Goal: Task Accomplishment & Management: Use online tool/utility

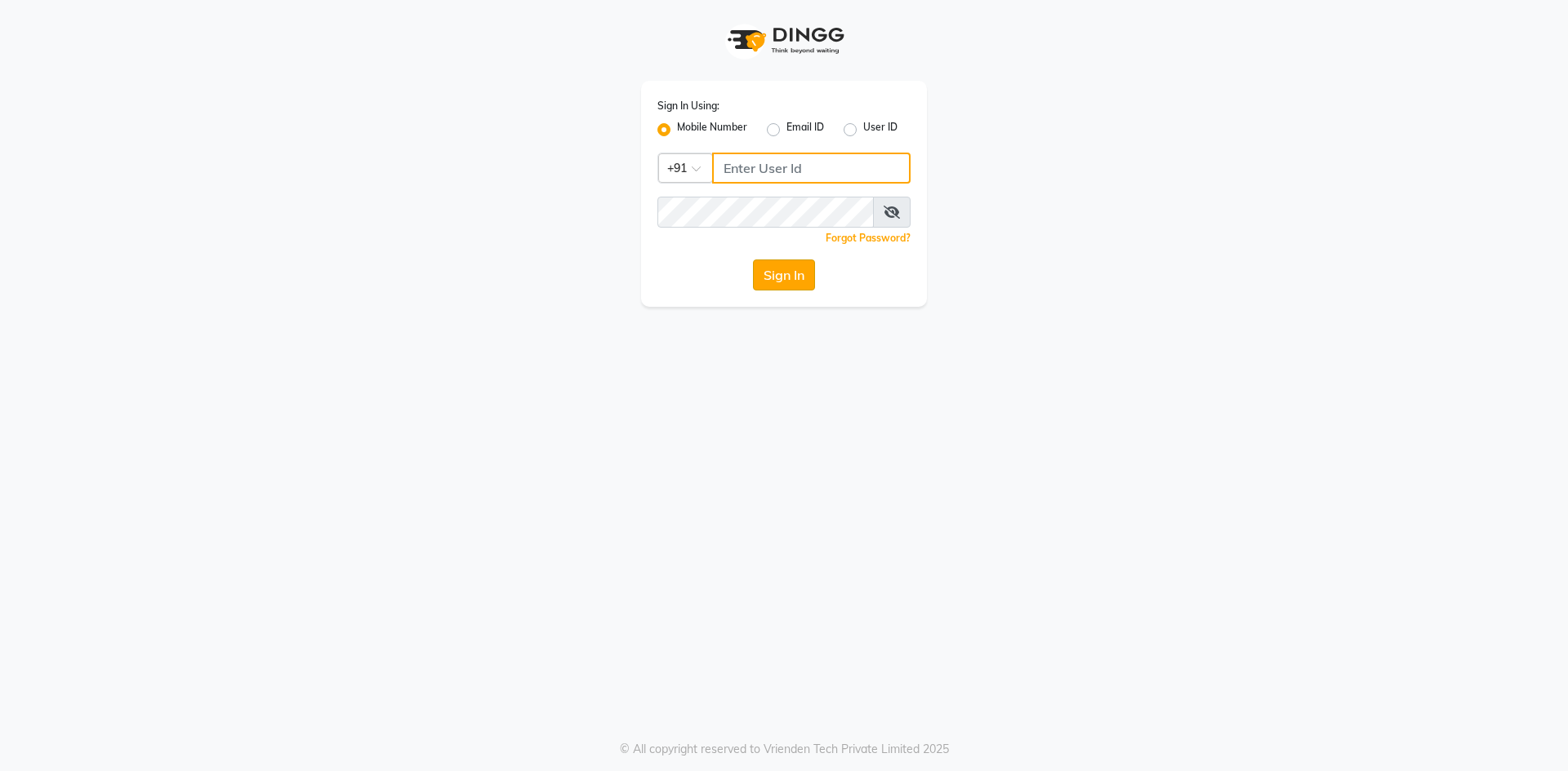
type input "7854885595"
click at [788, 271] on button "Sign In" at bounding box center [784, 274] width 62 height 31
click at [788, 271] on div "Sign In" at bounding box center [784, 274] width 253 height 31
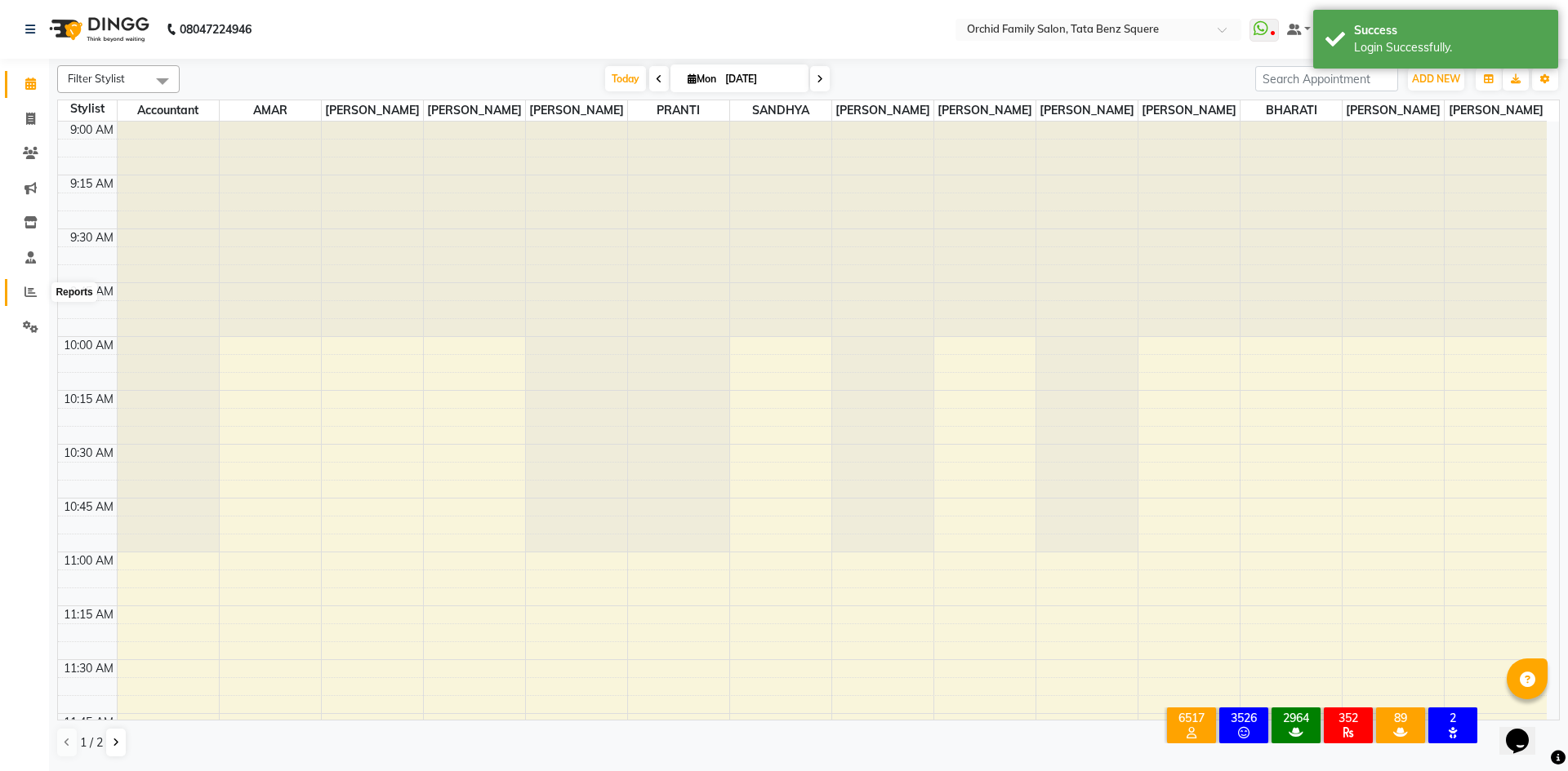
click at [29, 287] on icon at bounding box center [30, 291] width 13 height 13
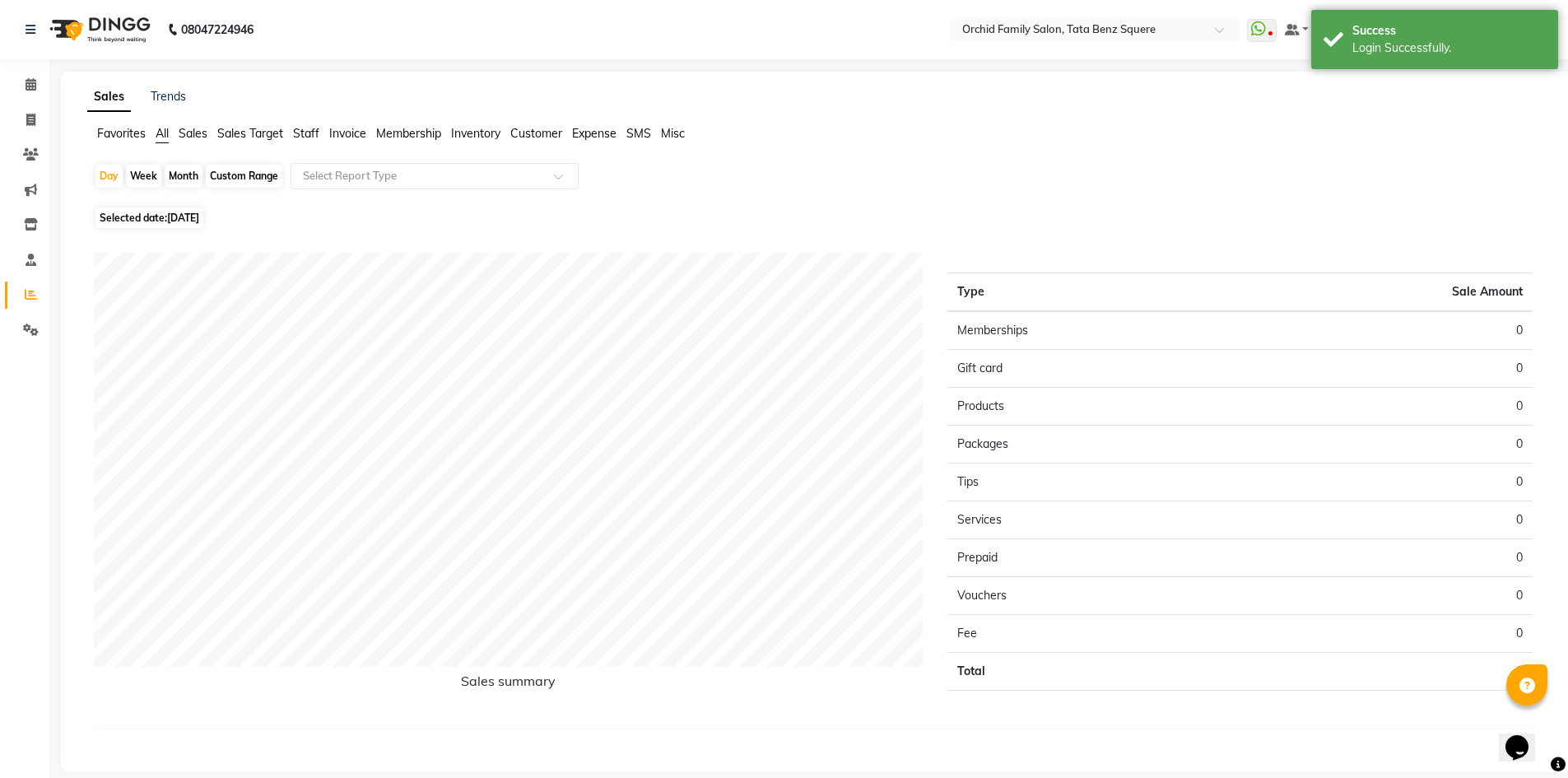
click at [356, 127] on span "Invoice" at bounding box center [348, 132] width 37 height 14
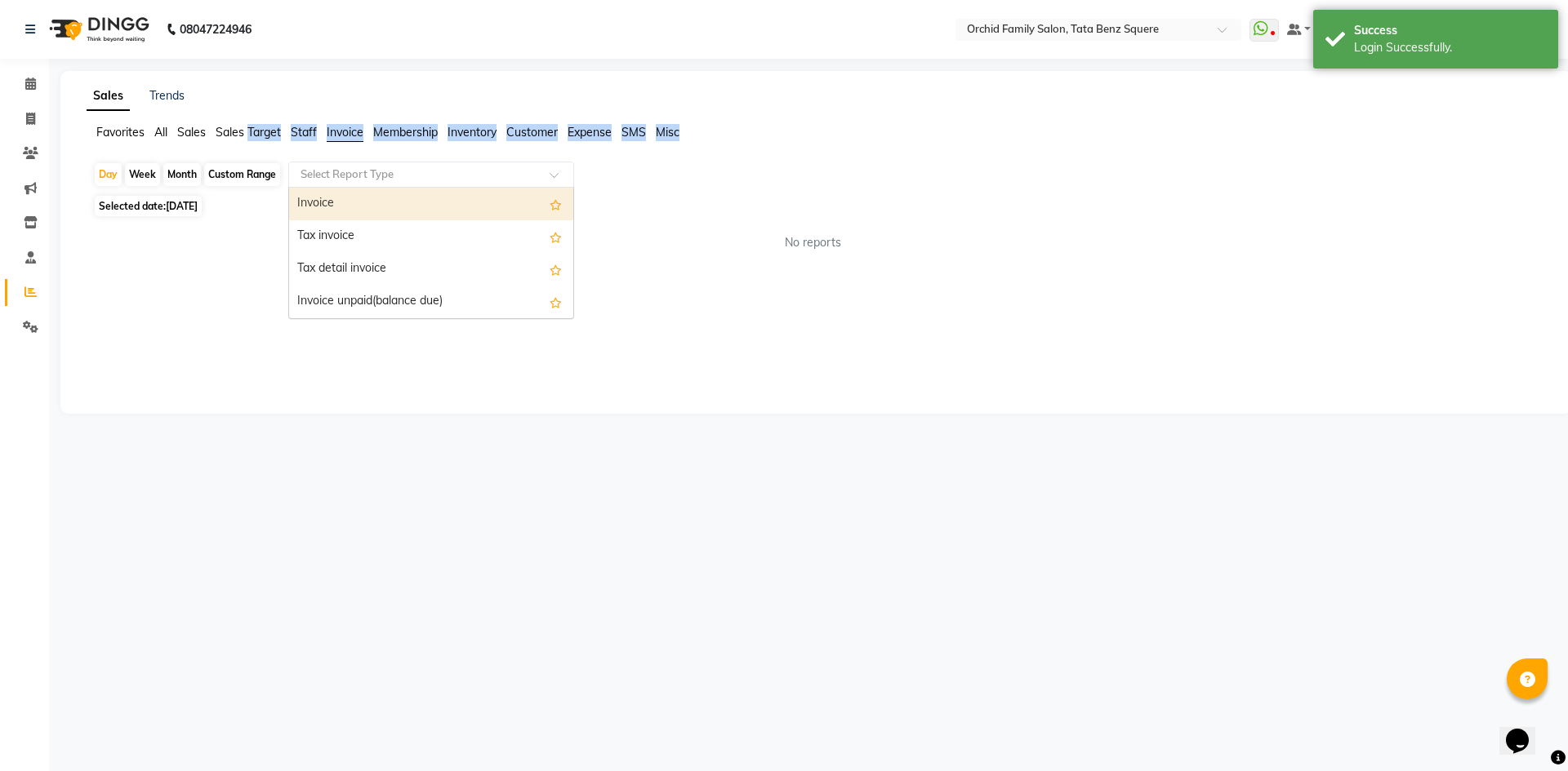
click at [424, 174] on input "text" at bounding box center [414, 174] width 235 height 16
click at [304, 130] on span "Staff" at bounding box center [303, 131] width 26 height 14
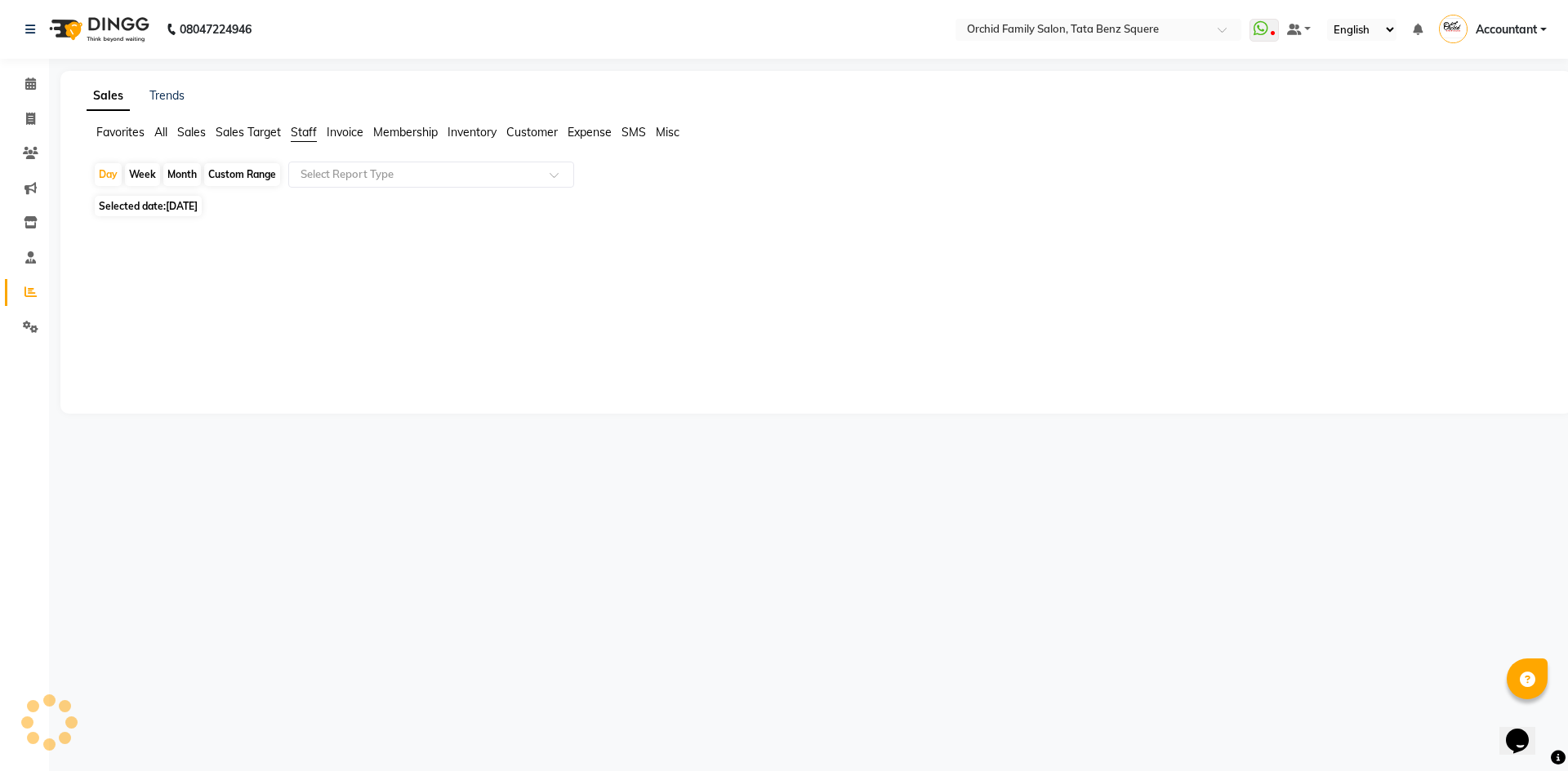
click at [723, 199] on div "Selected date: [DATE]" at bounding box center [819, 206] width 1453 height 17
click at [186, 176] on div "Month" at bounding box center [182, 174] width 38 height 23
select select "9"
select select "2025"
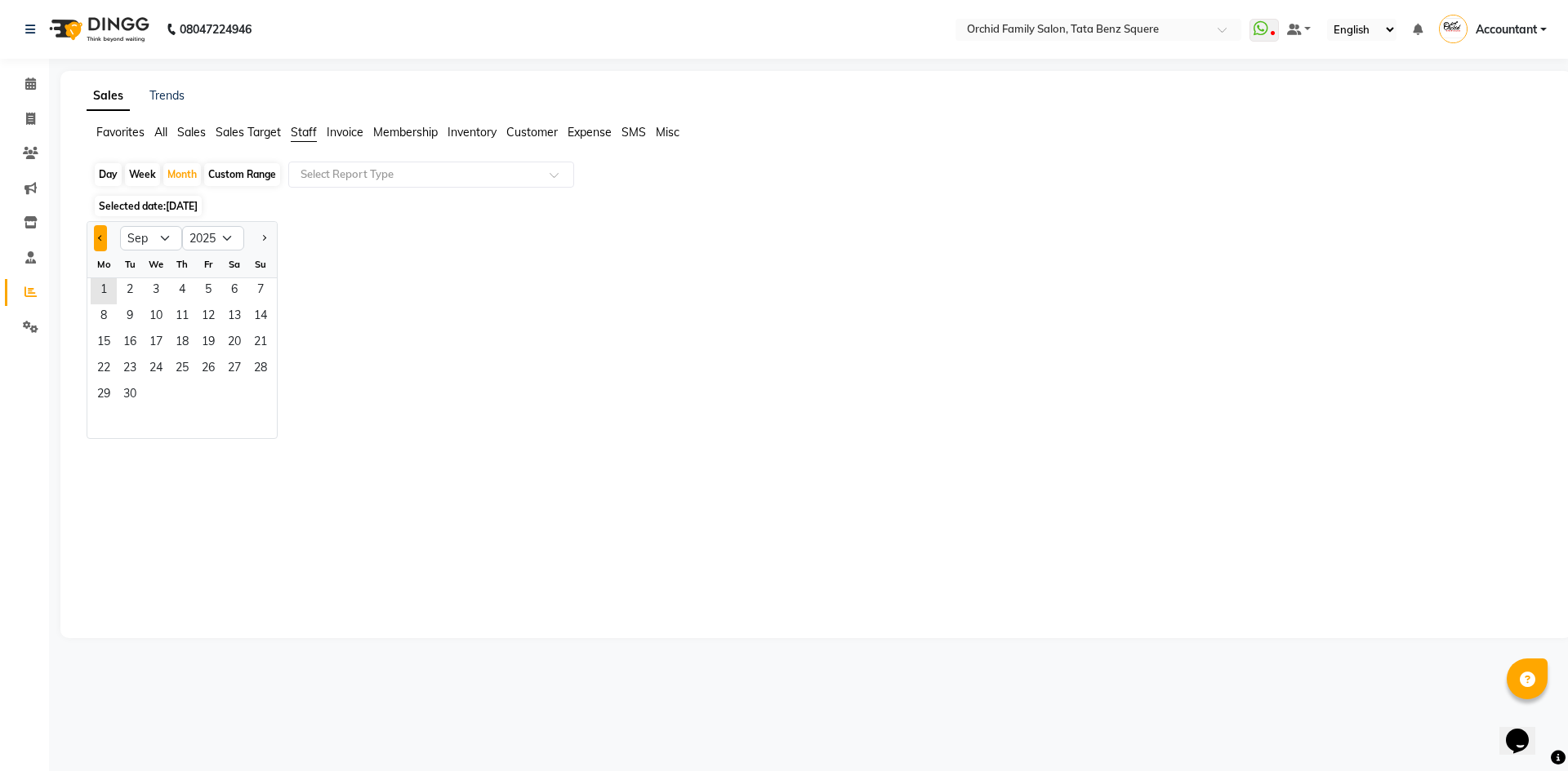
click at [104, 237] on span "Previous month" at bounding box center [100, 237] width 6 height 6
select select "8"
click at [207, 291] on span "1" at bounding box center [208, 291] width 26 height 26
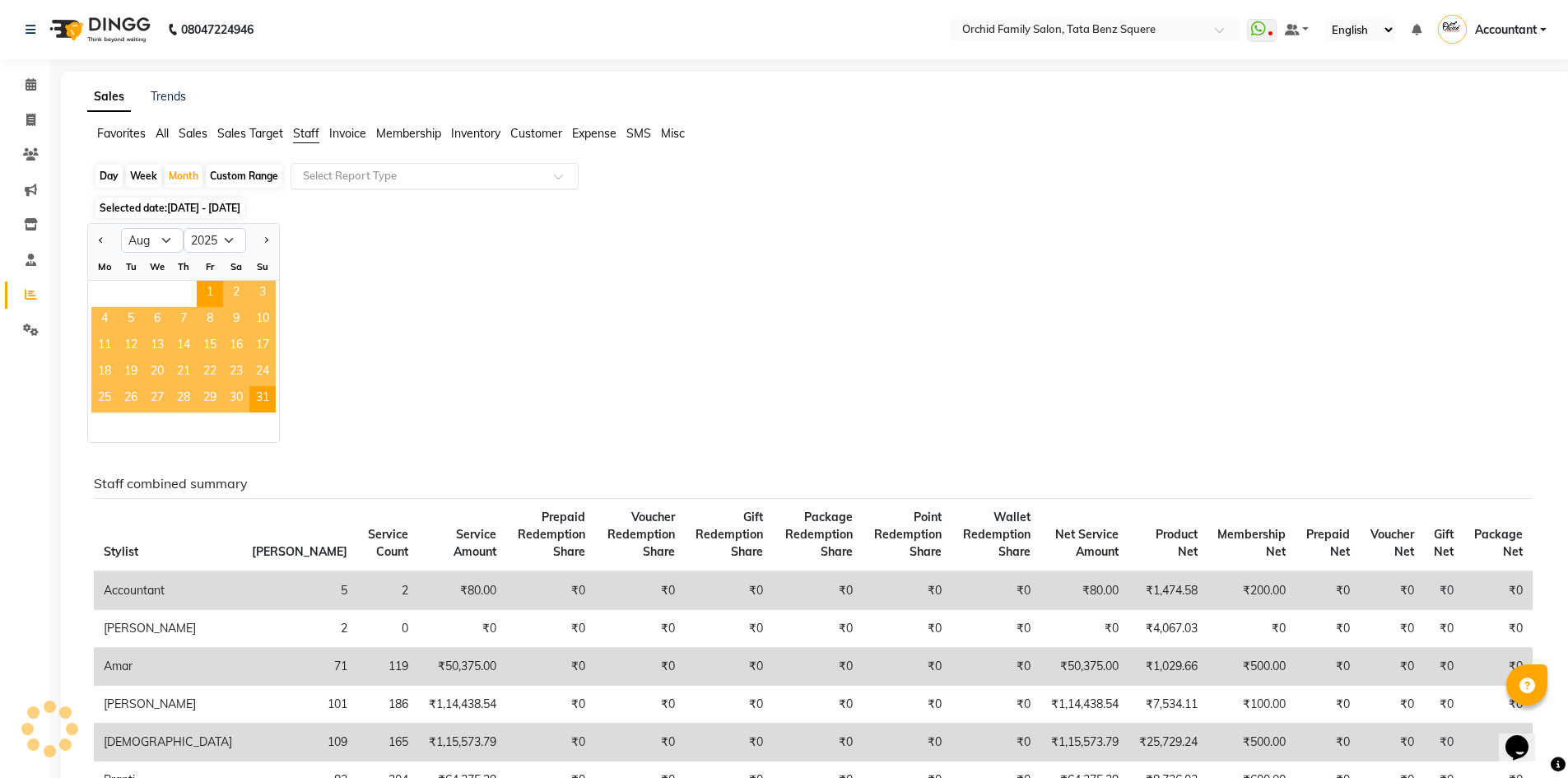
click at [333, 178] on input "text" at bounding box center [418, 176] width 237 height 16
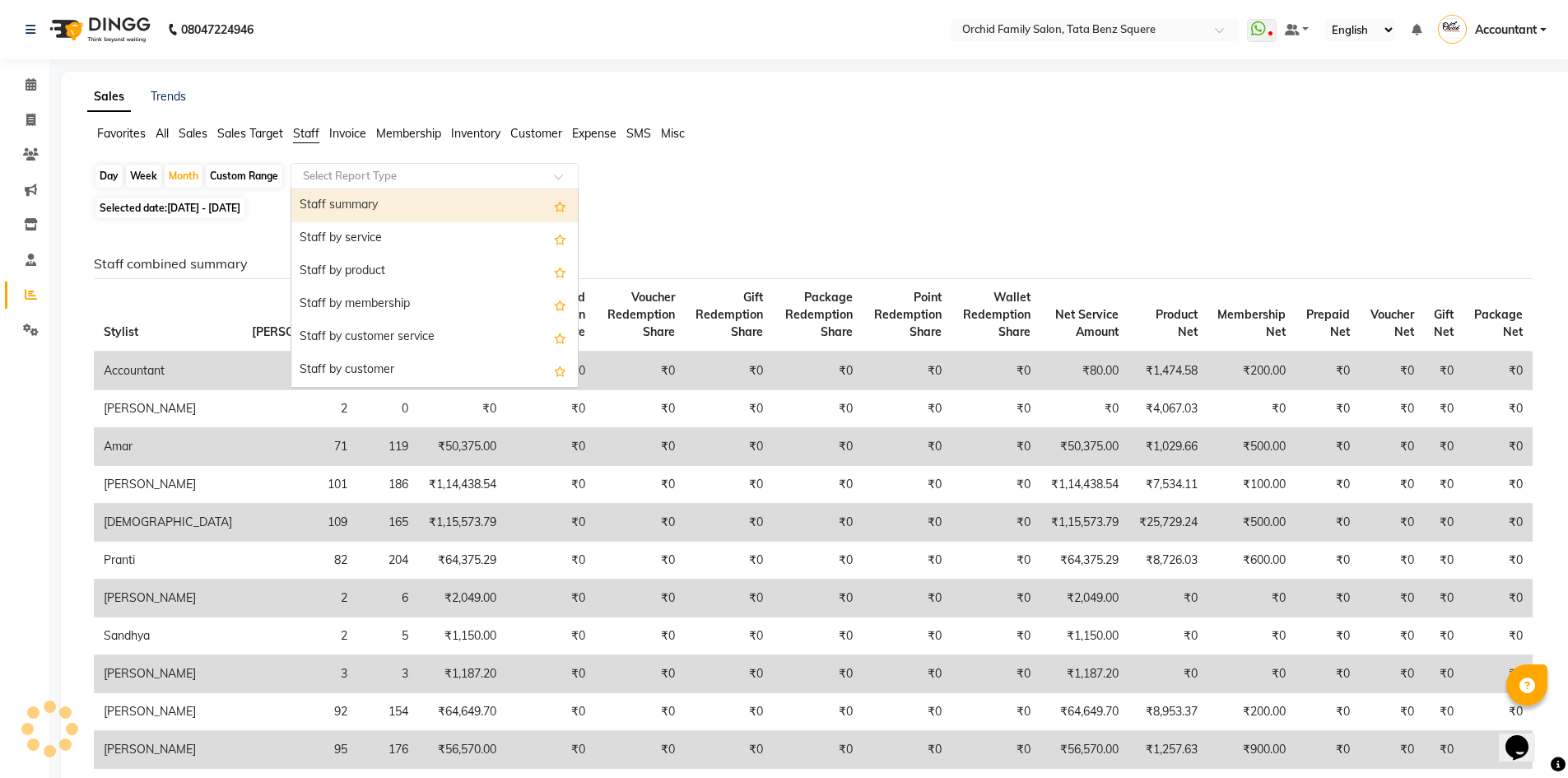
click at [363, 211] on div "Staff summary" at bounding box center [434, 206] width 286 height 33
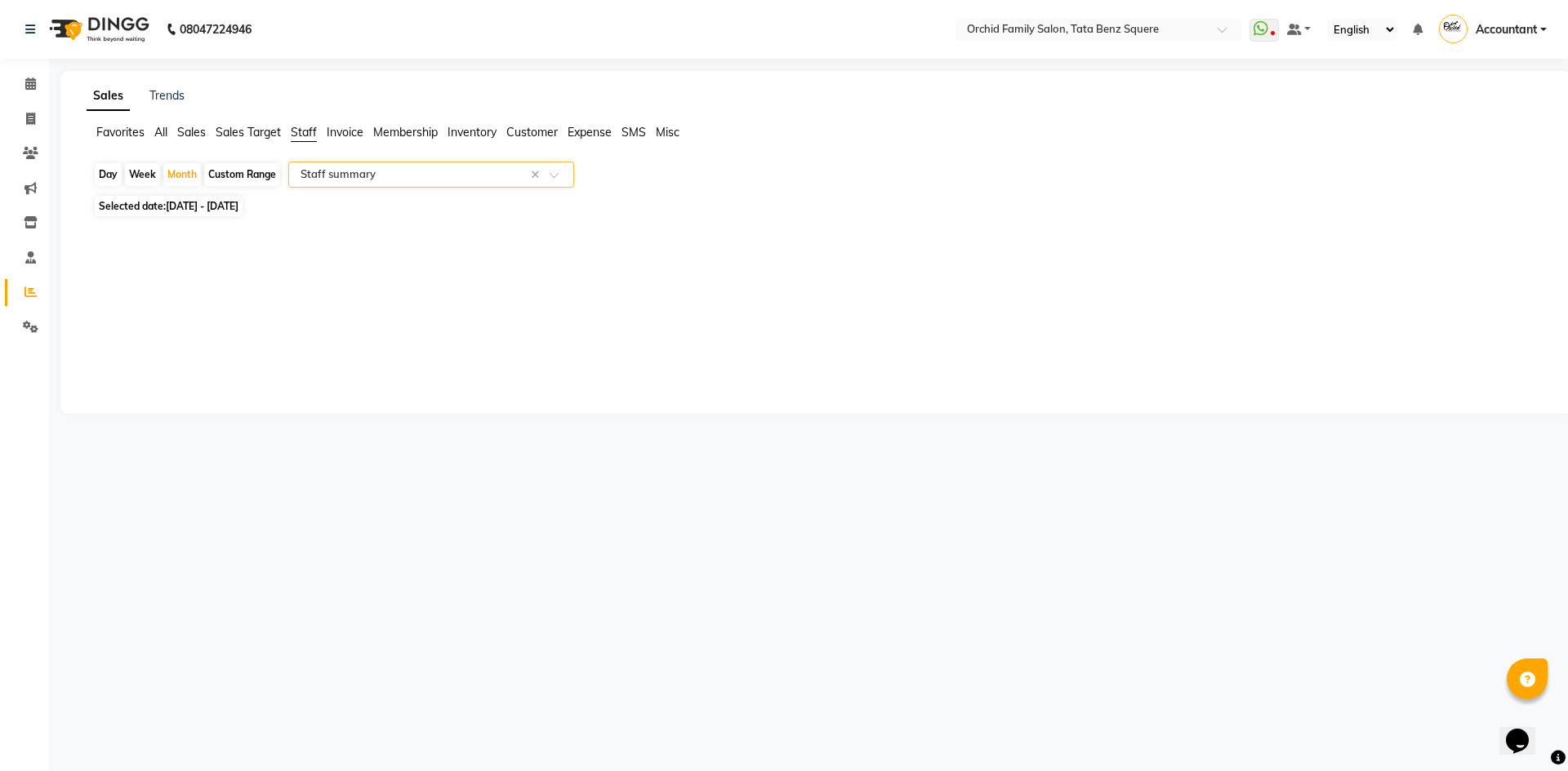
select select "csv"
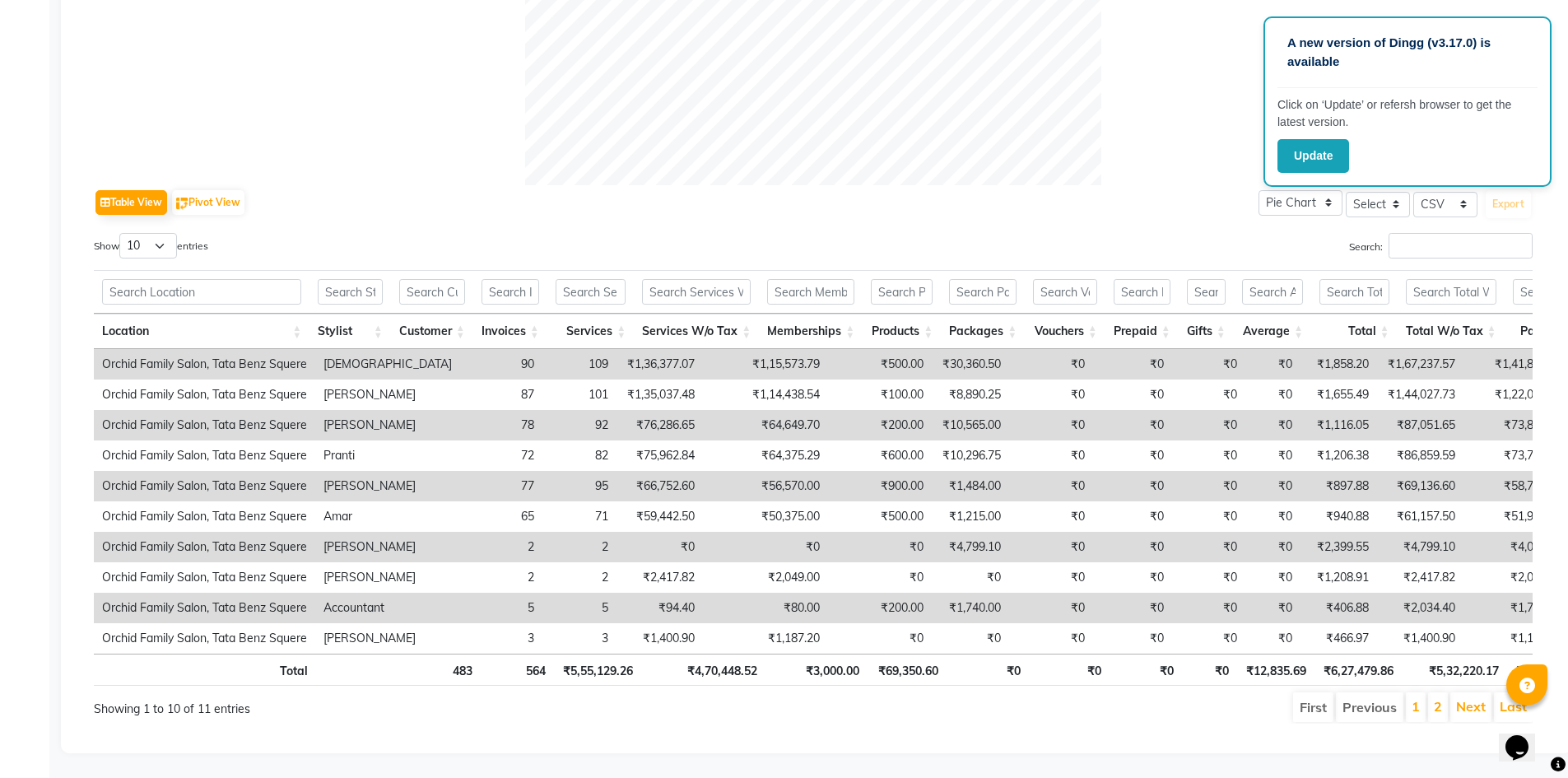
scroll to position [659, 0]
click at [1296, 160] on button "Update" at bounding box center [1313, 156] width 71 height 34
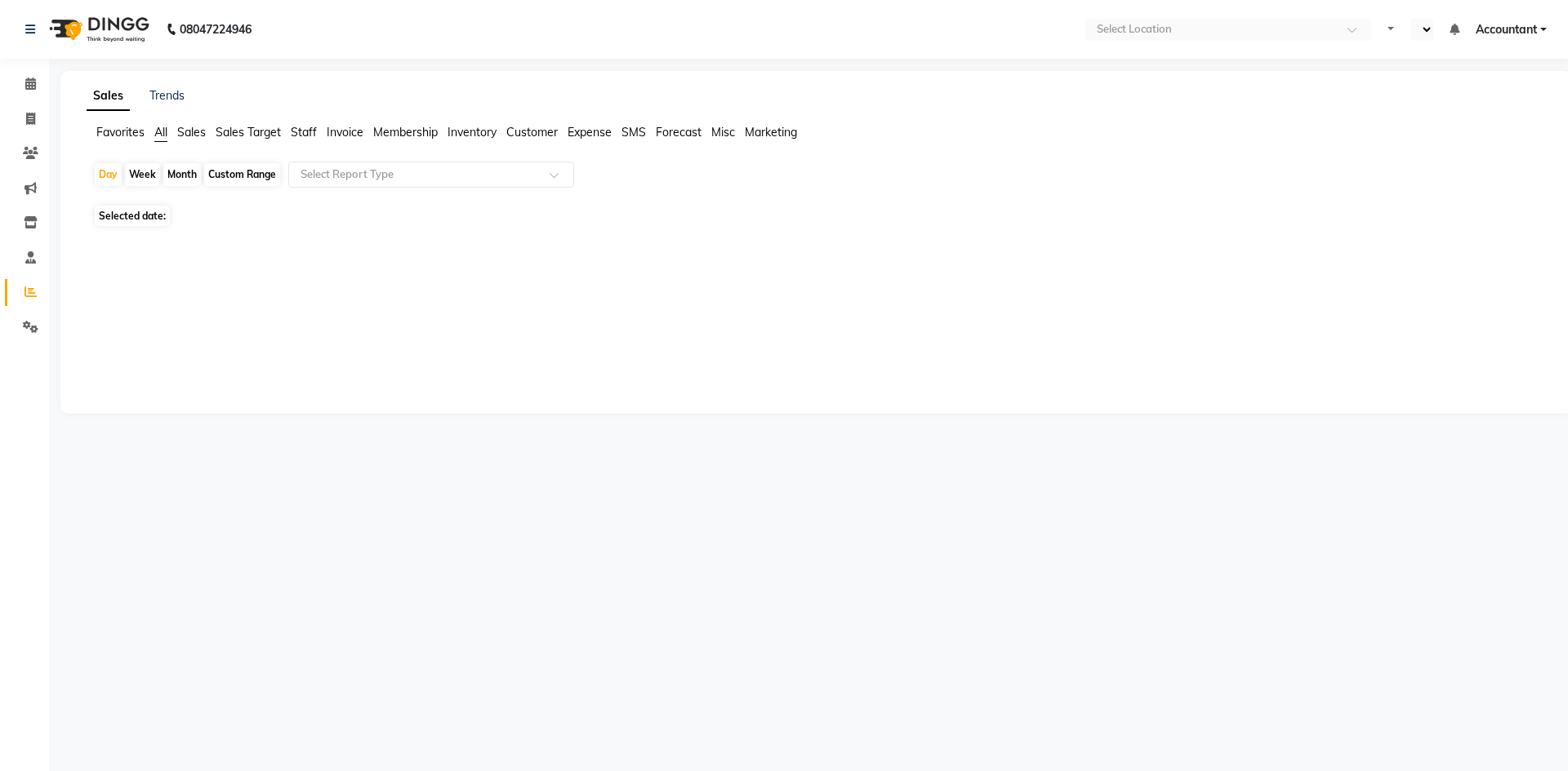
select select "en"
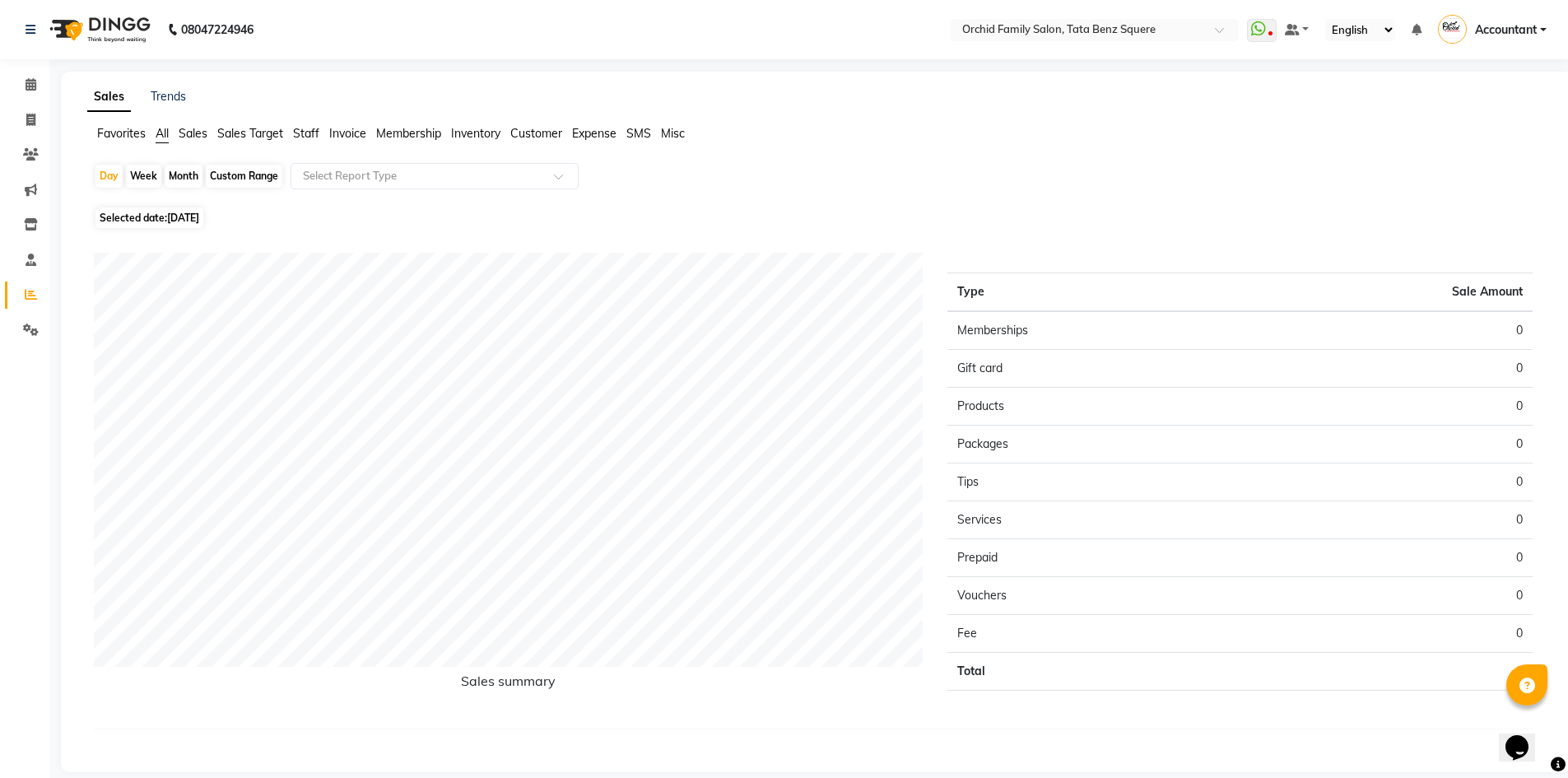
click at [306, 132] on span "Staff" at bounding box center [306, 132] width 26 height 14
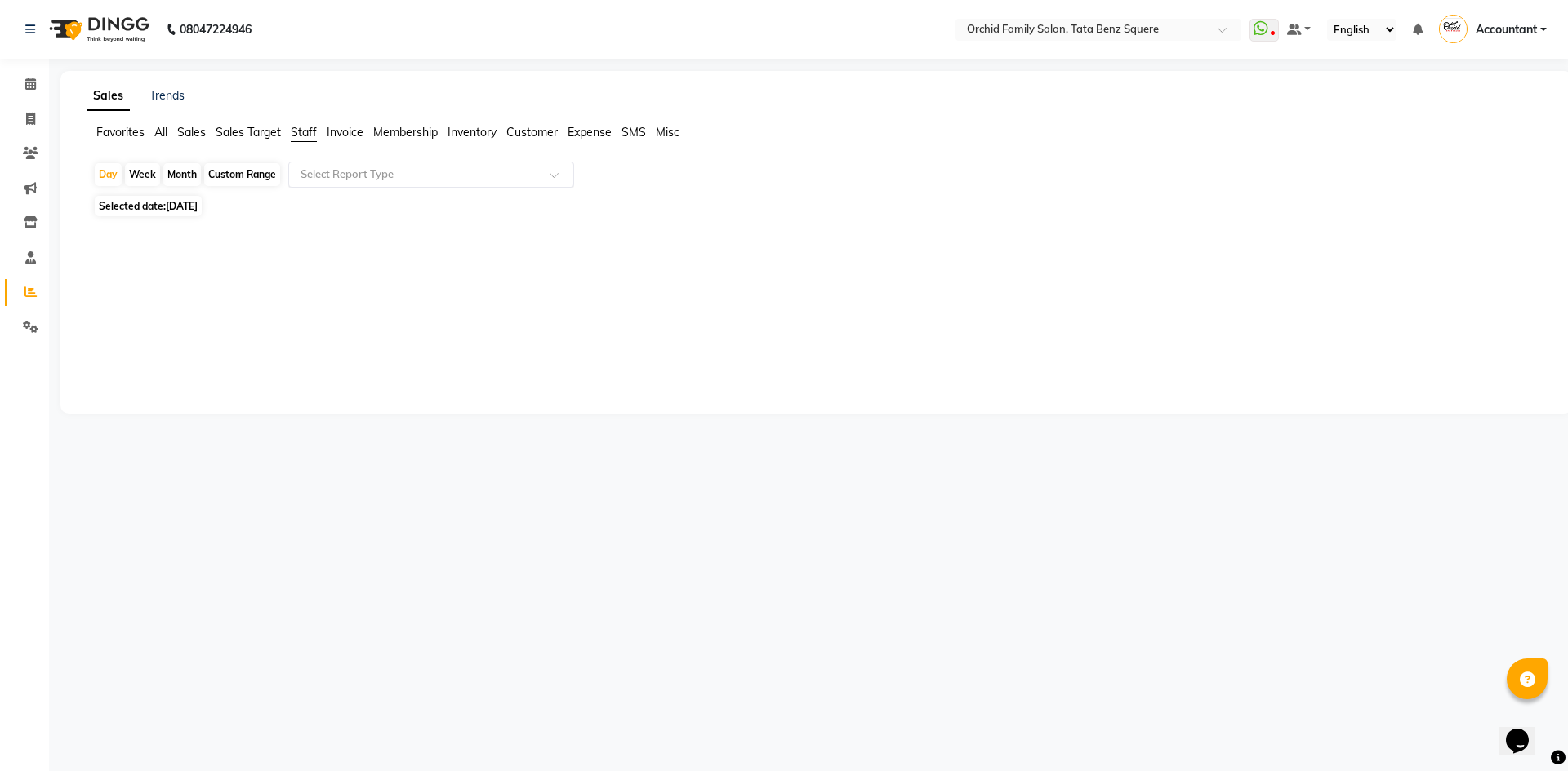
click at [363, 174] on input "text" at bounding box center [414, 174] width 235 height 16
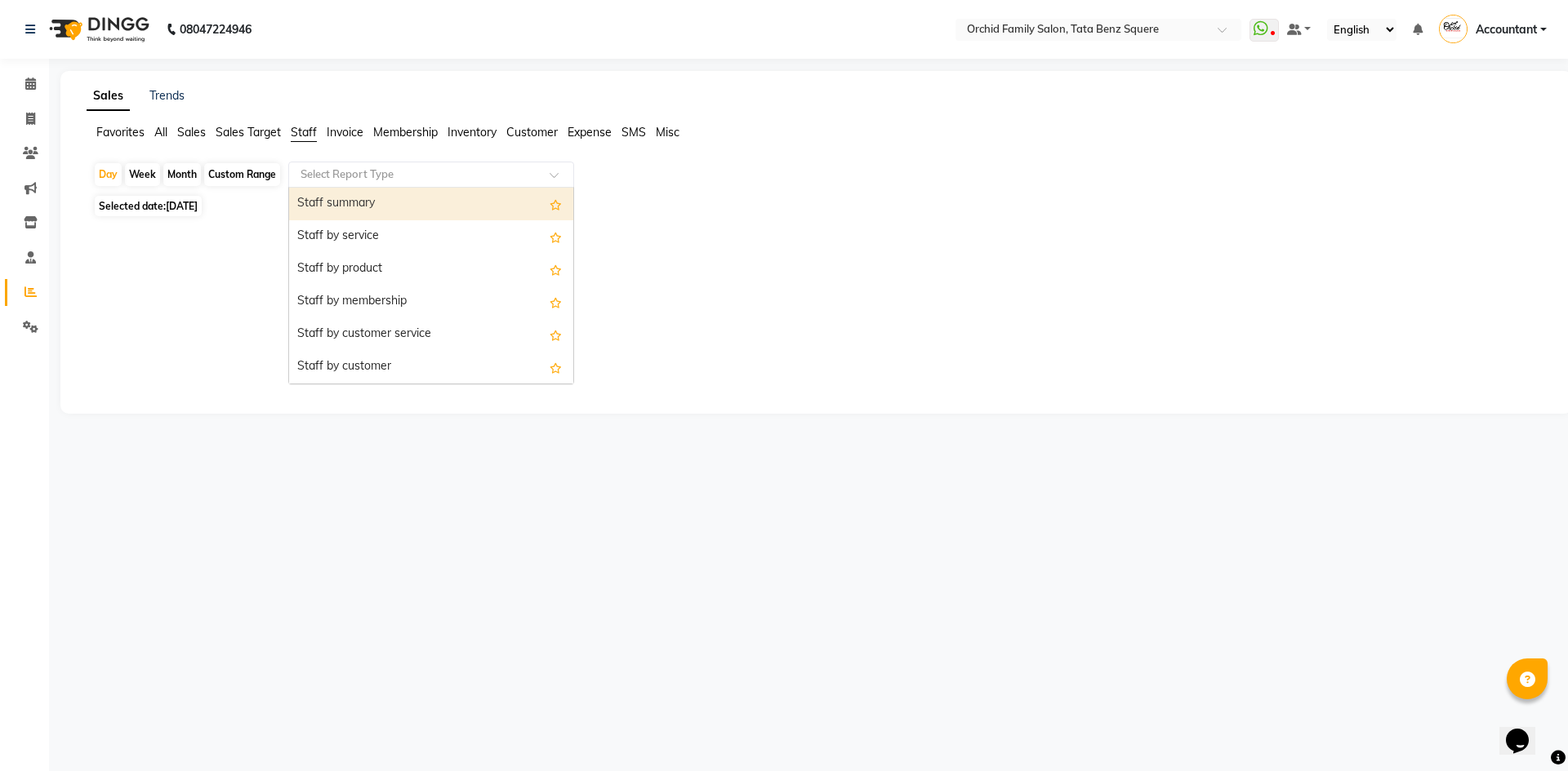
click at [348, 206] on div "Staff summary" at bounding box center [430, 204] width 284 height 33
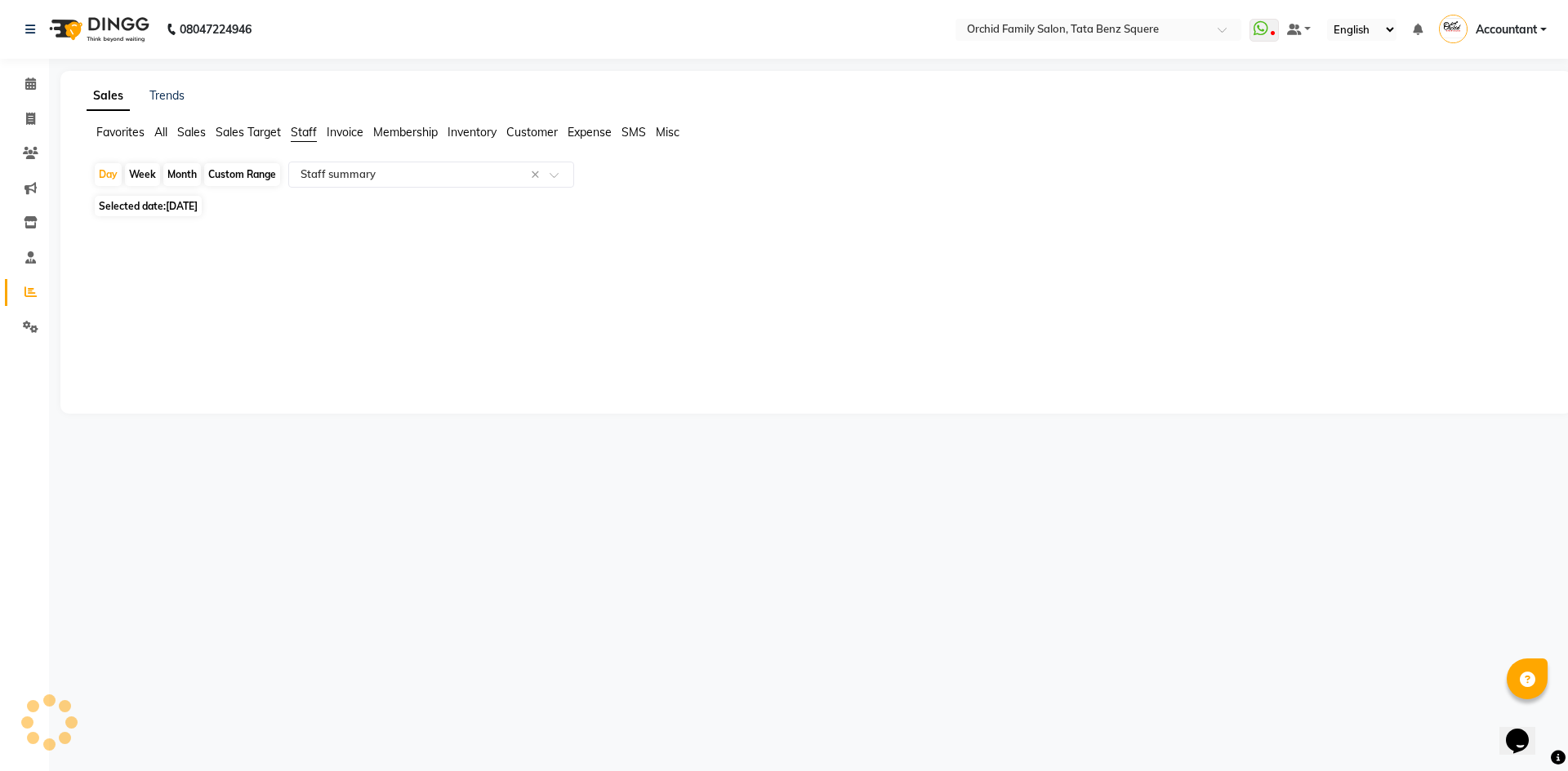
click at [349, 206] on div "Selected date: [DATE]" at bounding box center [819, 206] width 1453 height 17
click at [440, 178] on input "text" at bounding box center [414, 174] width 235 height 16
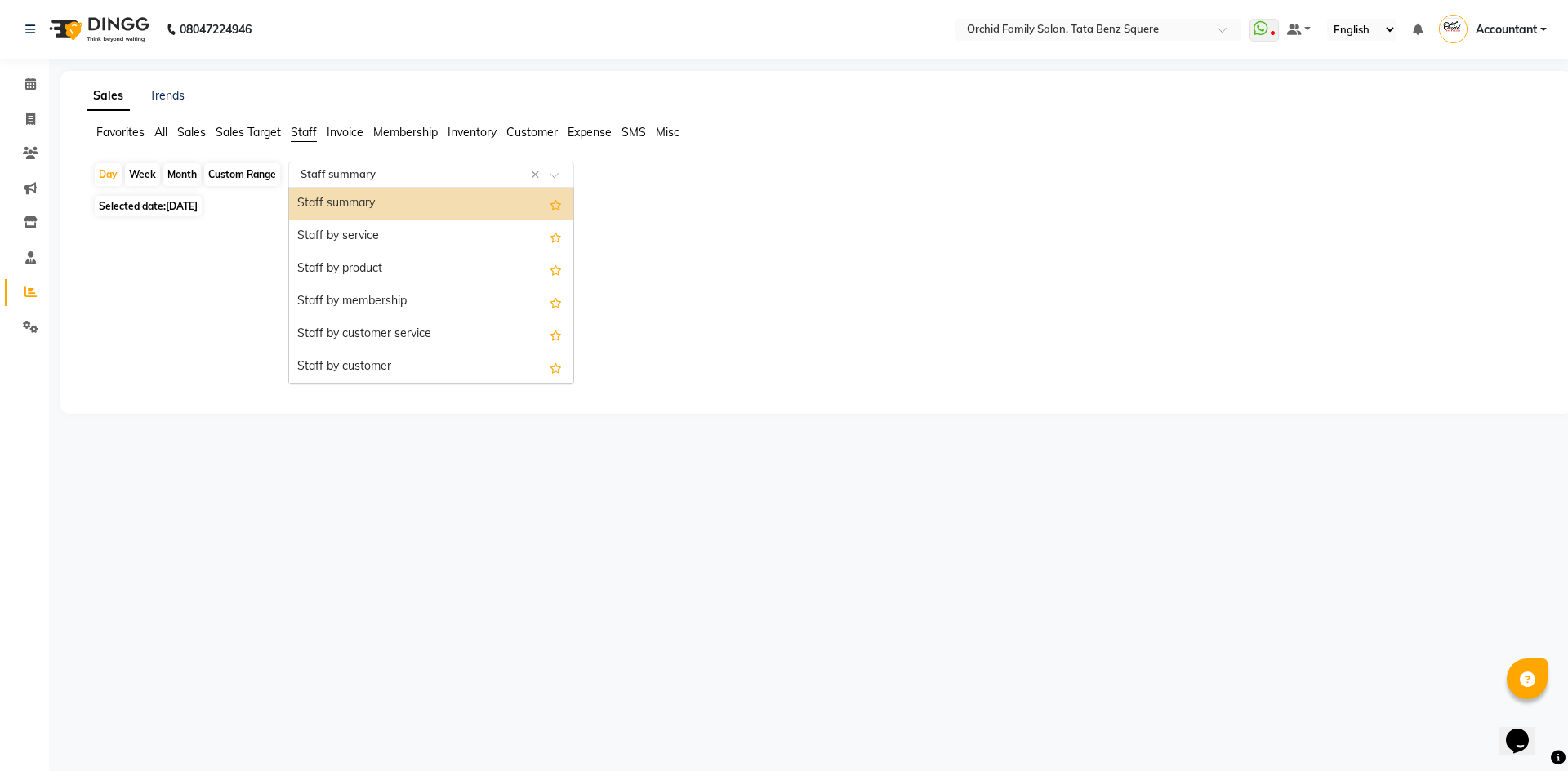
click at [414, 205] on div "Staff summary" at bounding box center [430, 204] width 284 height 33
click at [414, 205] on div "Selected date: [DATE]" at bounding box center [819, 206] width 1453 height 17
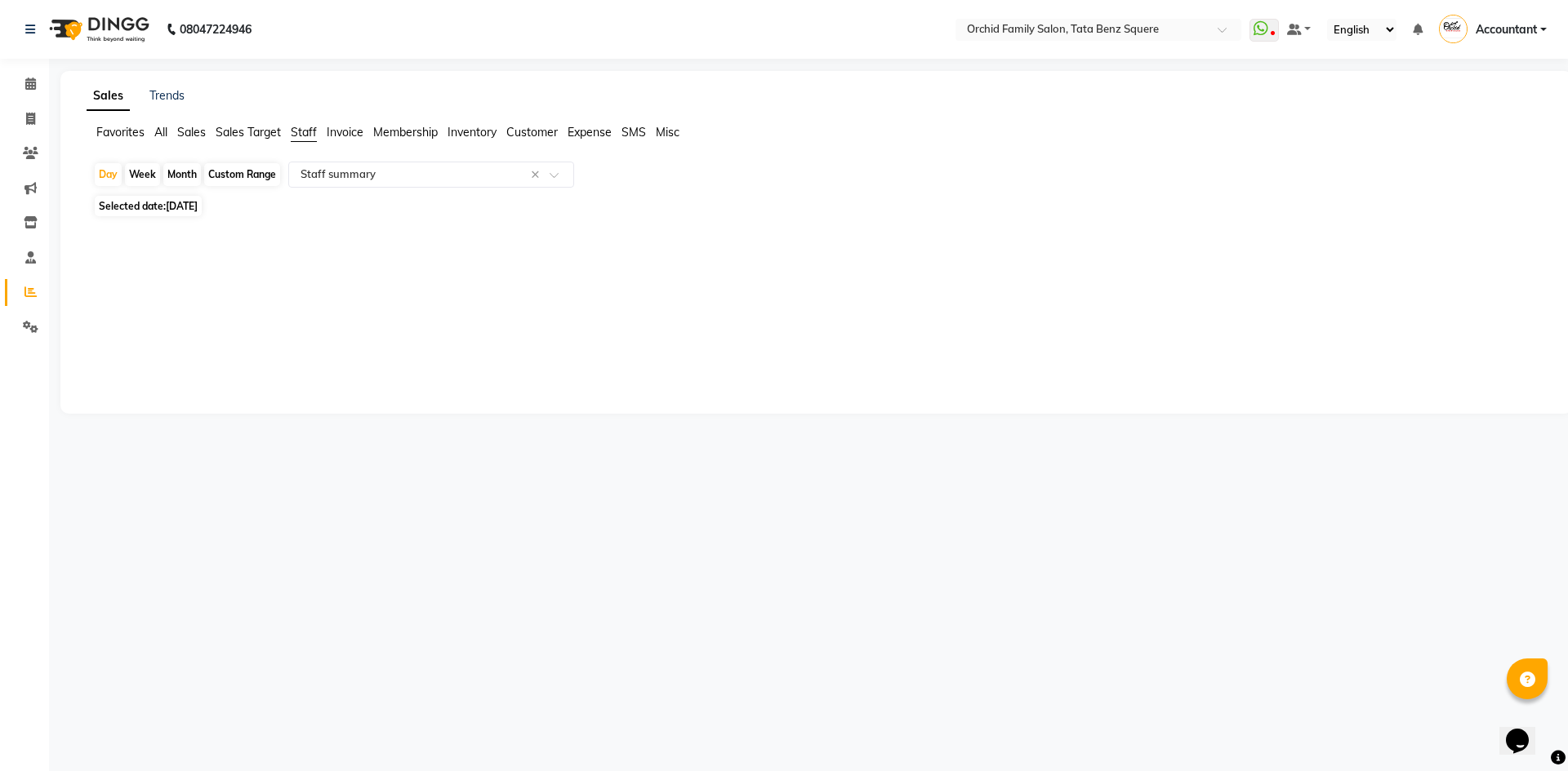
click at [176, 163] on div "Month" at bounding box center [182, 174] width 38 height 23
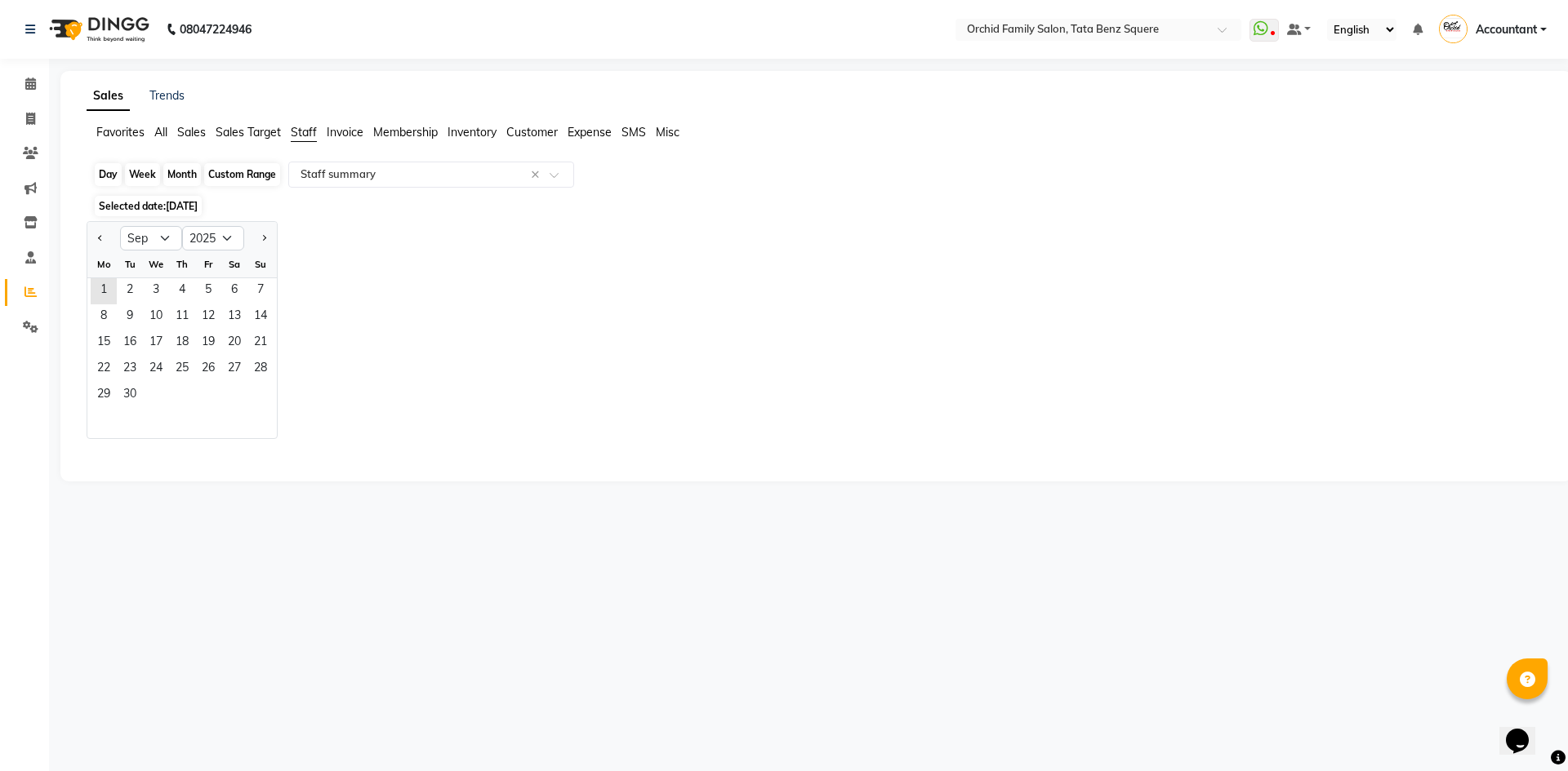
click at [176, 163] on div "Month" at bounding box center [182, 174] width 38 height 23
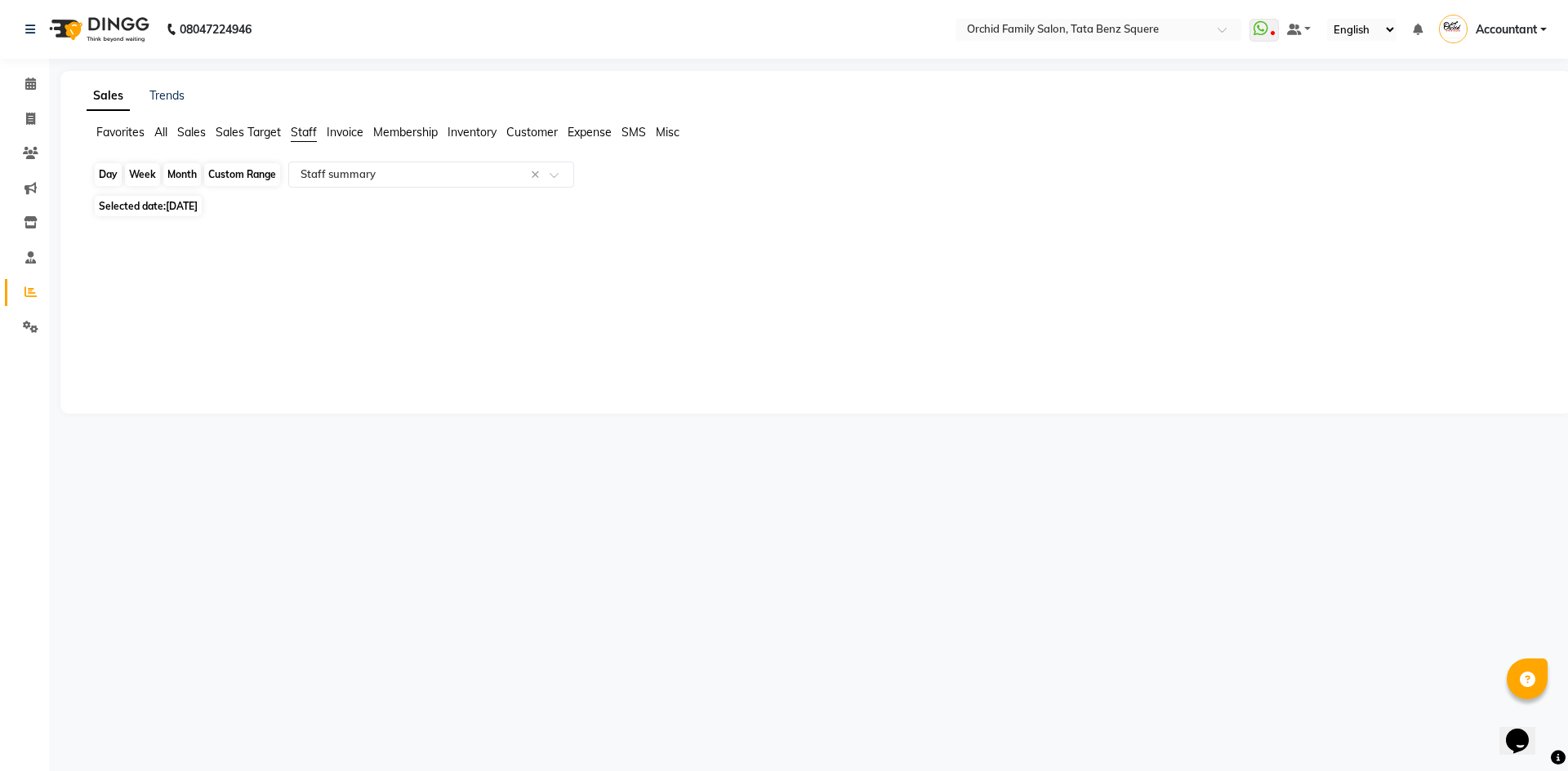
click at [181, 174] on div "Month" at bounding box center [182, 174] width 38 height 23
click at [177, 181] on div "Month" at bounding box center [182, 174] width 38 height 23
select select "9"
select select "2025"
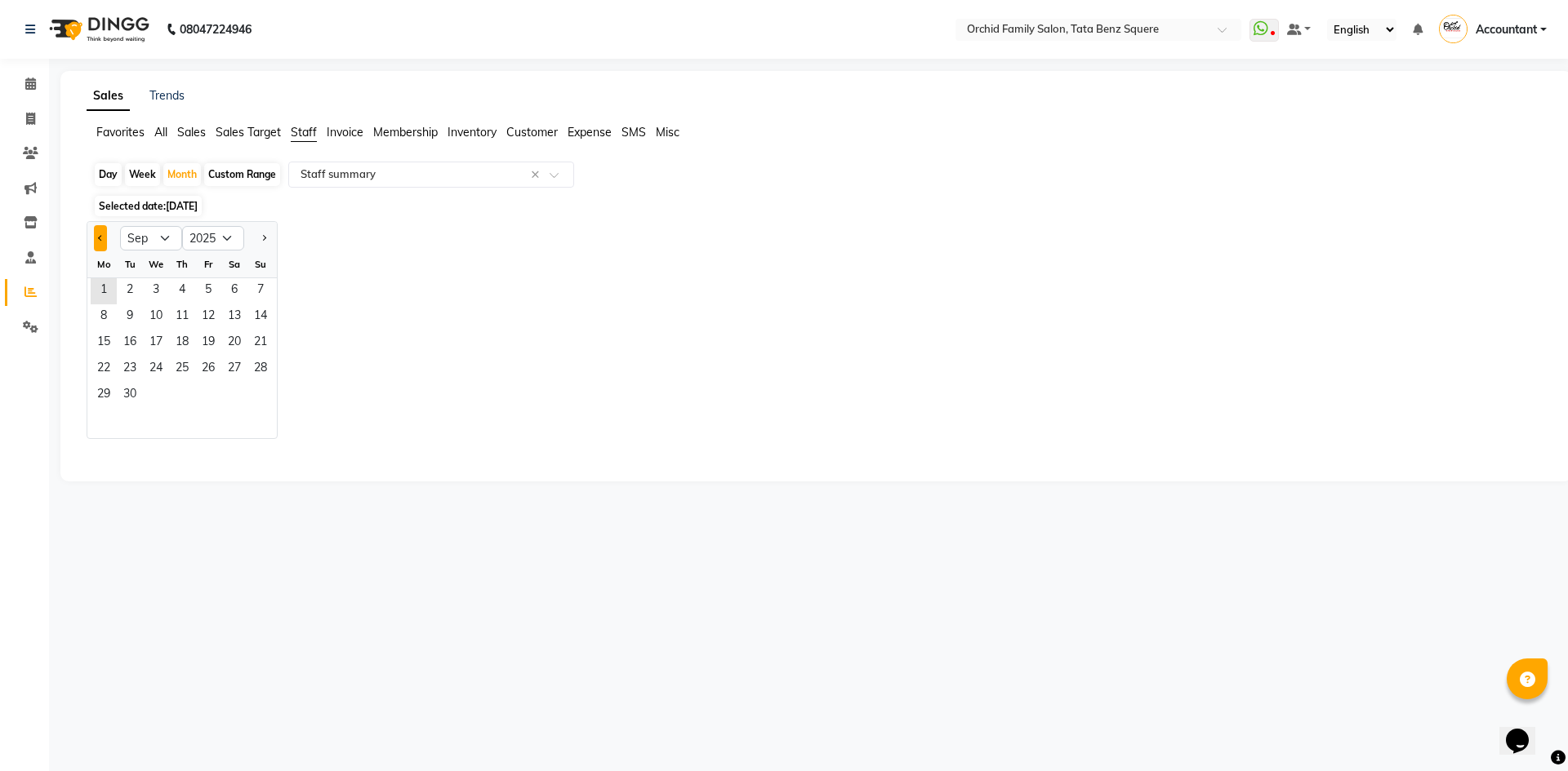
click at [95, 247] on button "Previous month" at bounding box center [101, 238] width 13 height 26
select select "8"
click at [213, 295] on span "1" at bounding box center [208, 291] width 26 height 26
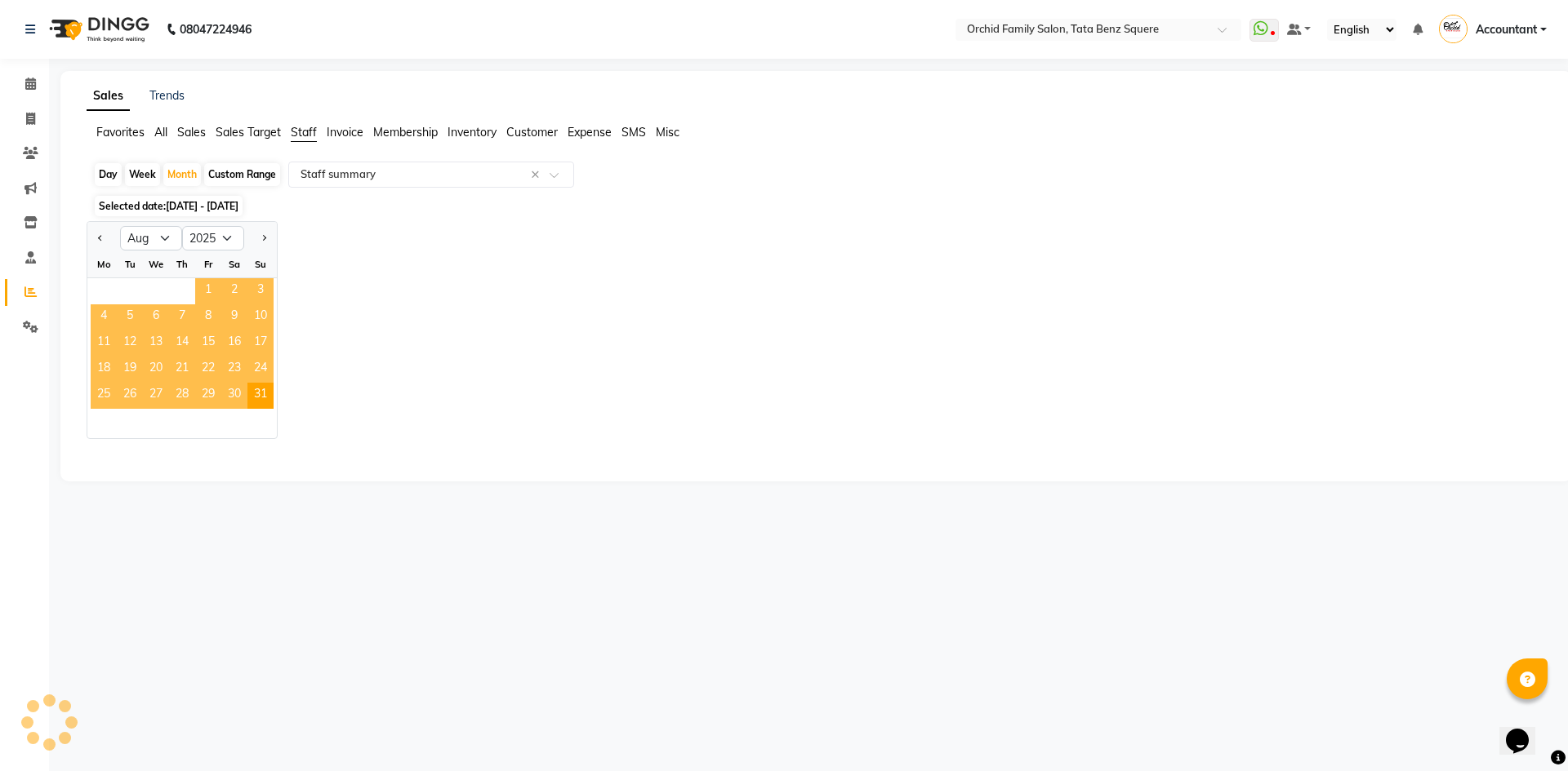
select select "csv"
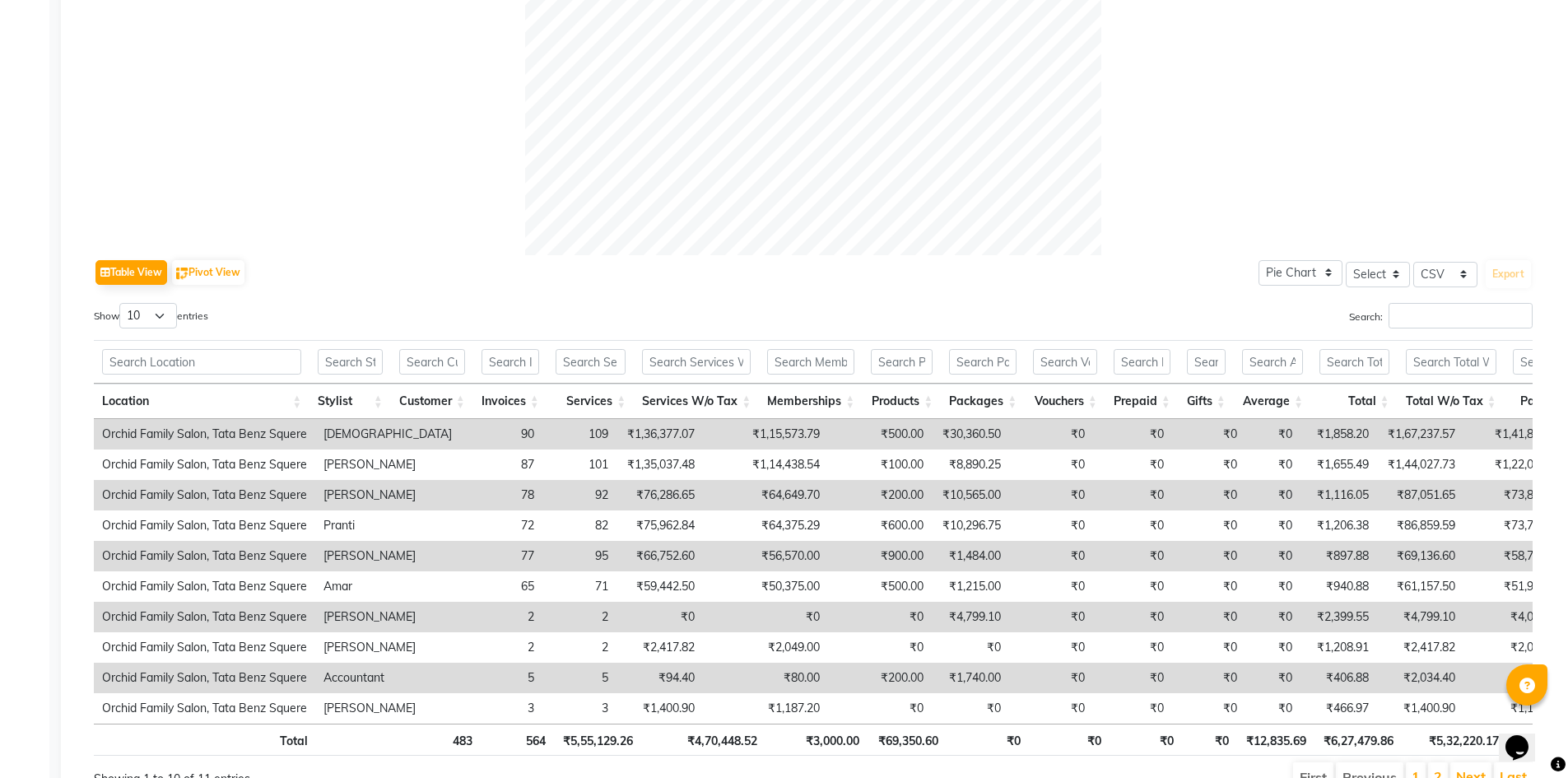
scroll to position [672, 0]
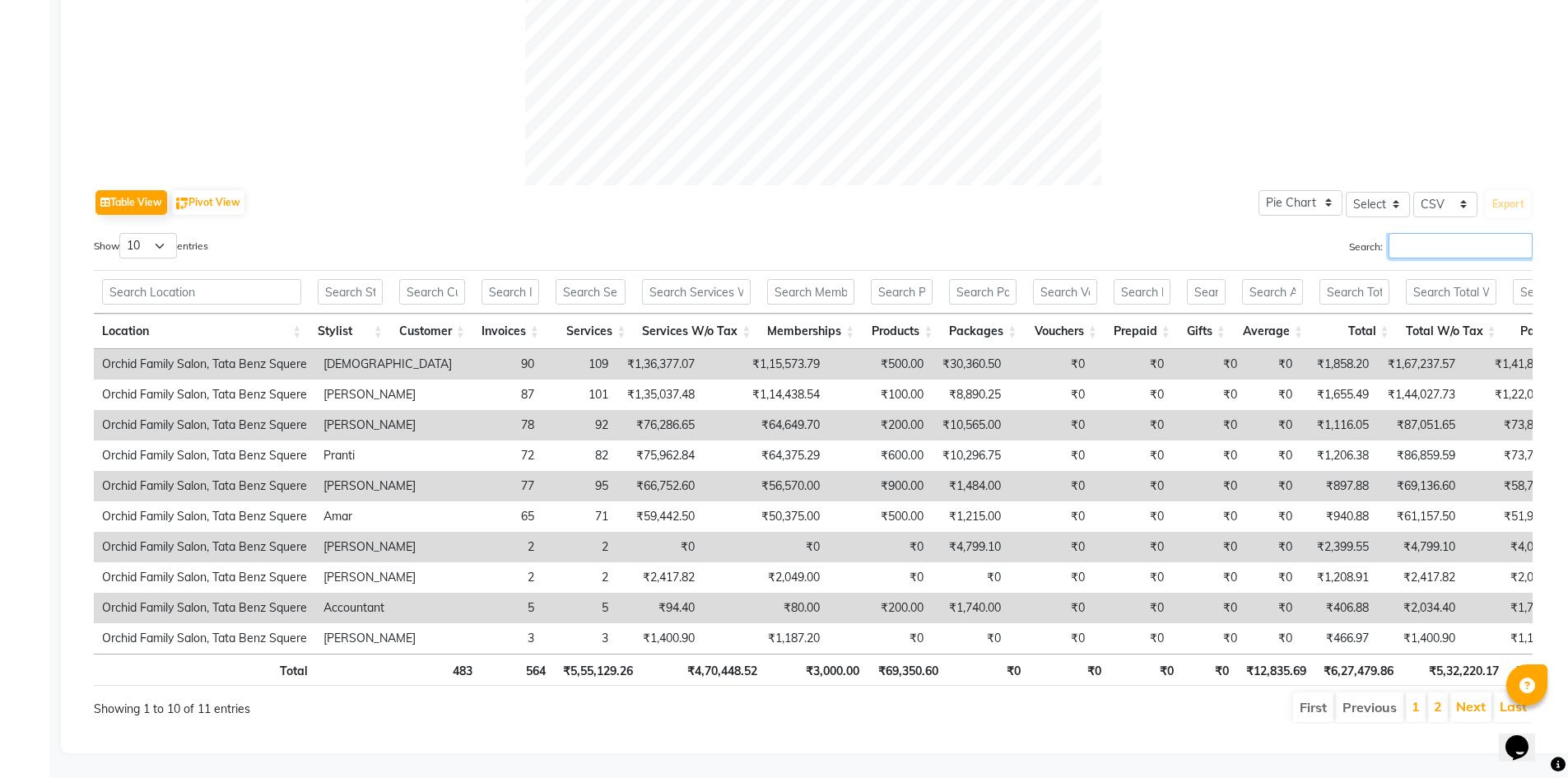
click at [1421, 233] on input "Search:" at bounding box center [1461, 245] width 144 height 25
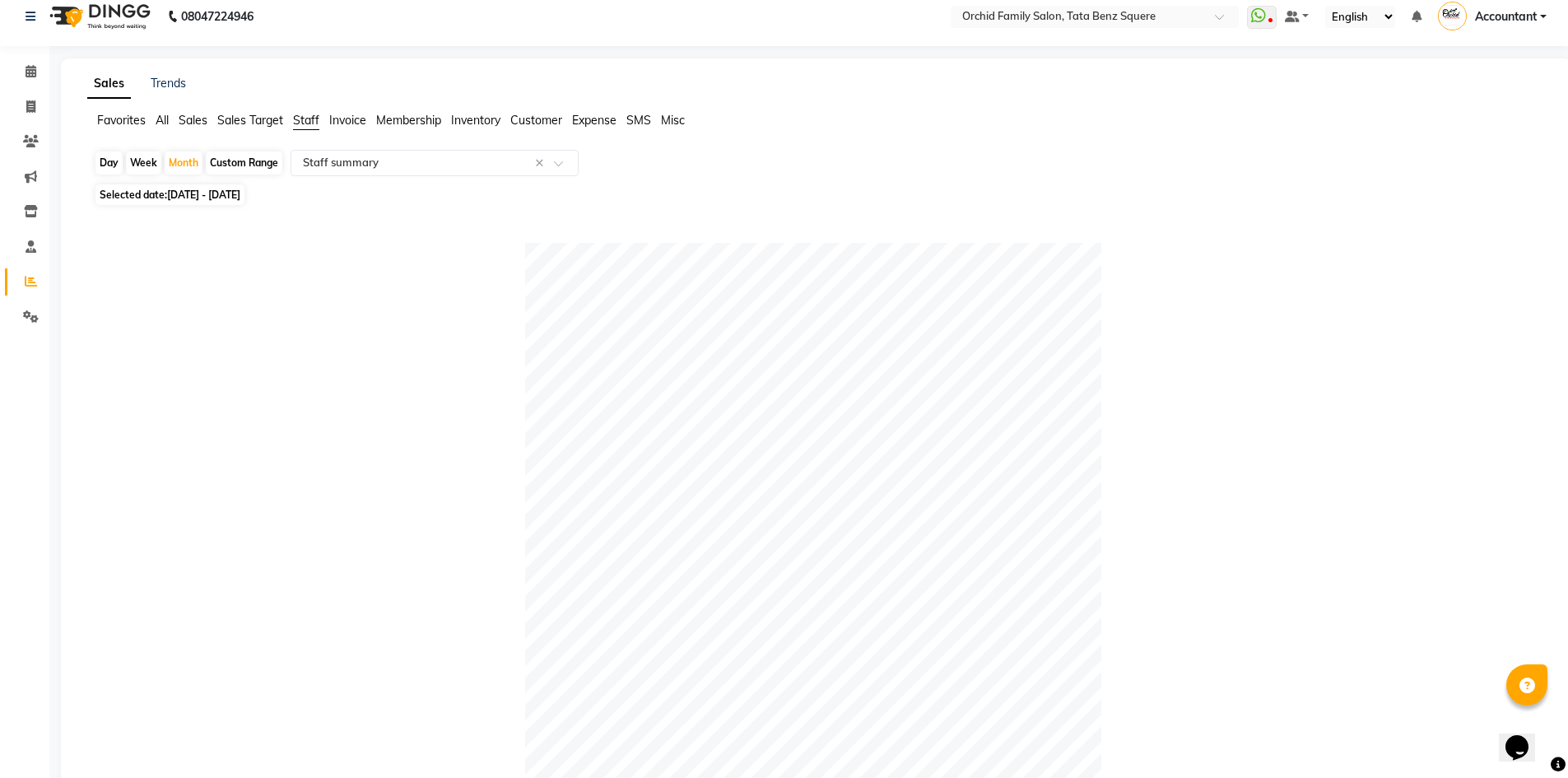
scroll to position [0, 0]
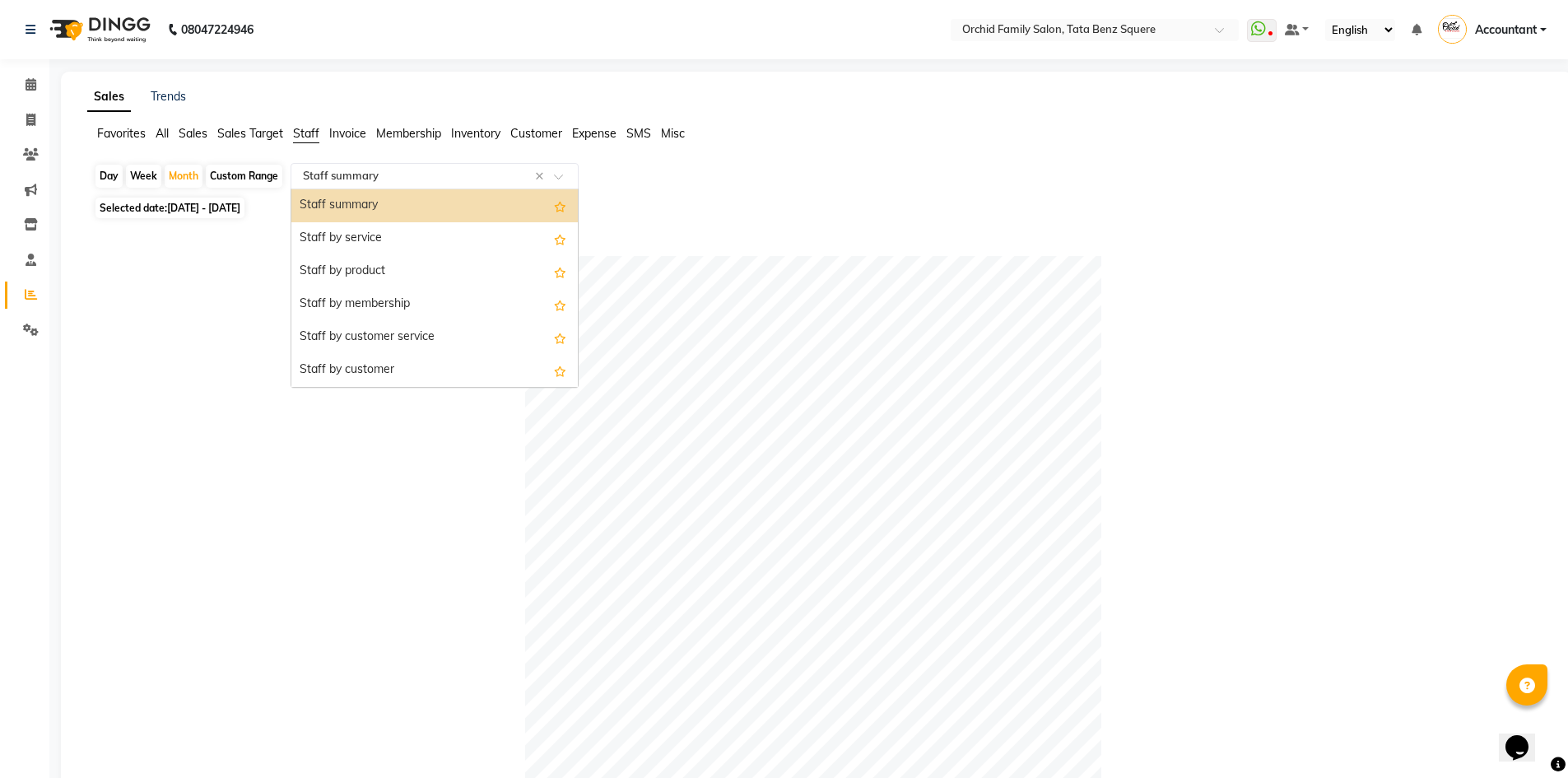
click at [379, 181] on input "text" at bounding box center [418, 176] width 237 height 16
click at [366, 230] on div "Staff by service" at bounding box center [434, 239] width 286 height 33
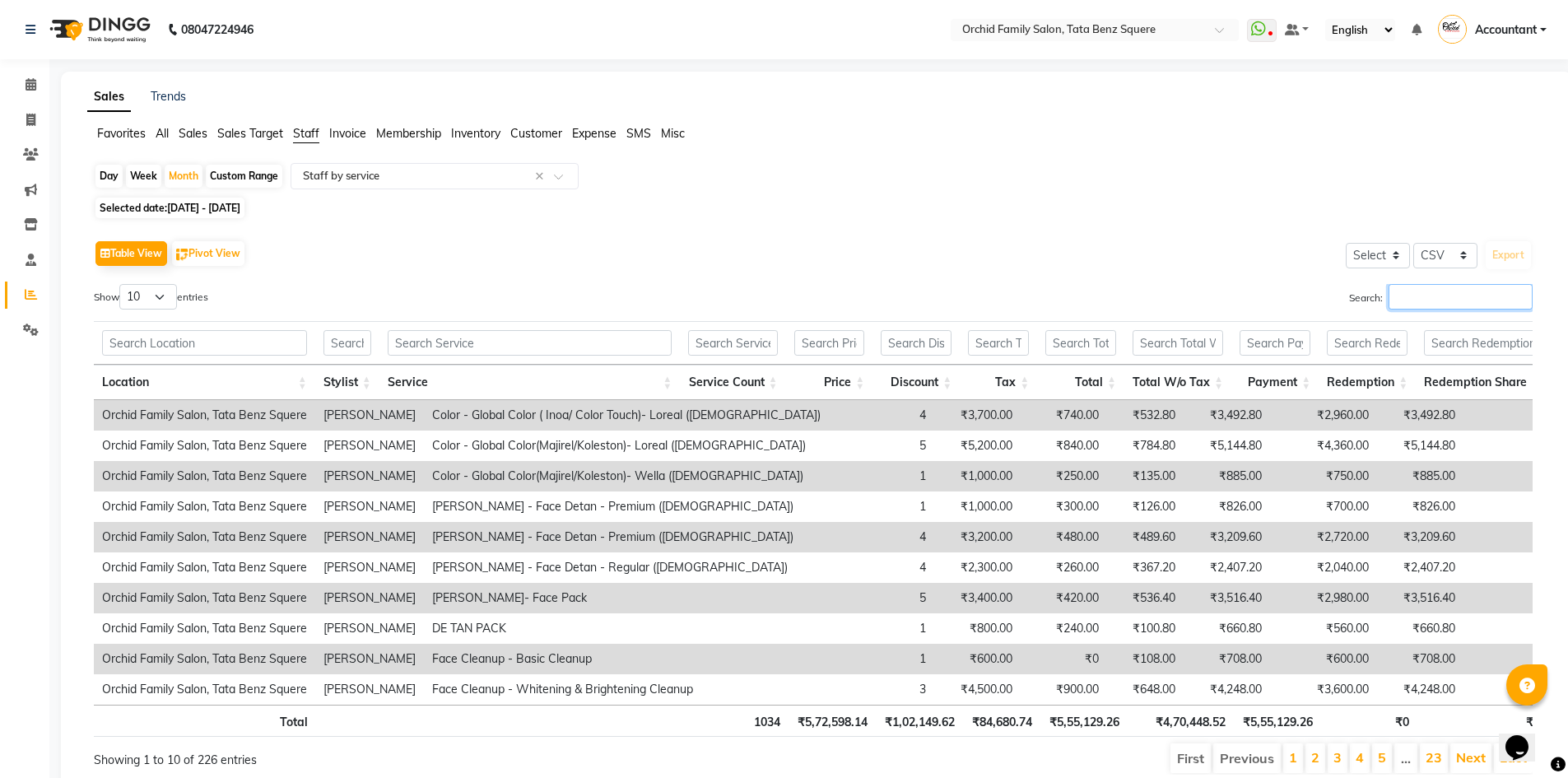
click at [1462, 303] on input "Search:" at bounding box center [1461, 297] width 144 height 25
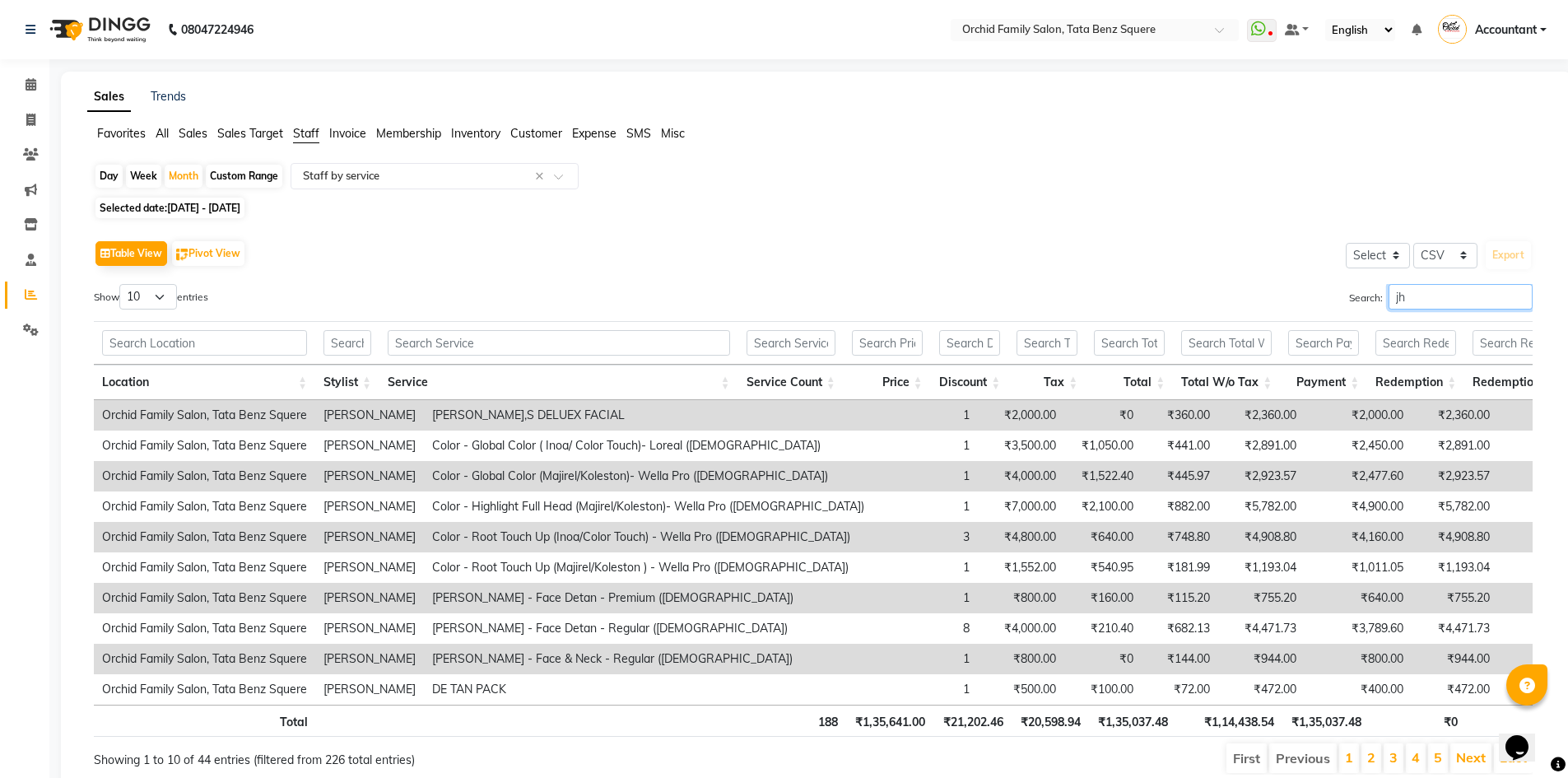
type input "j"
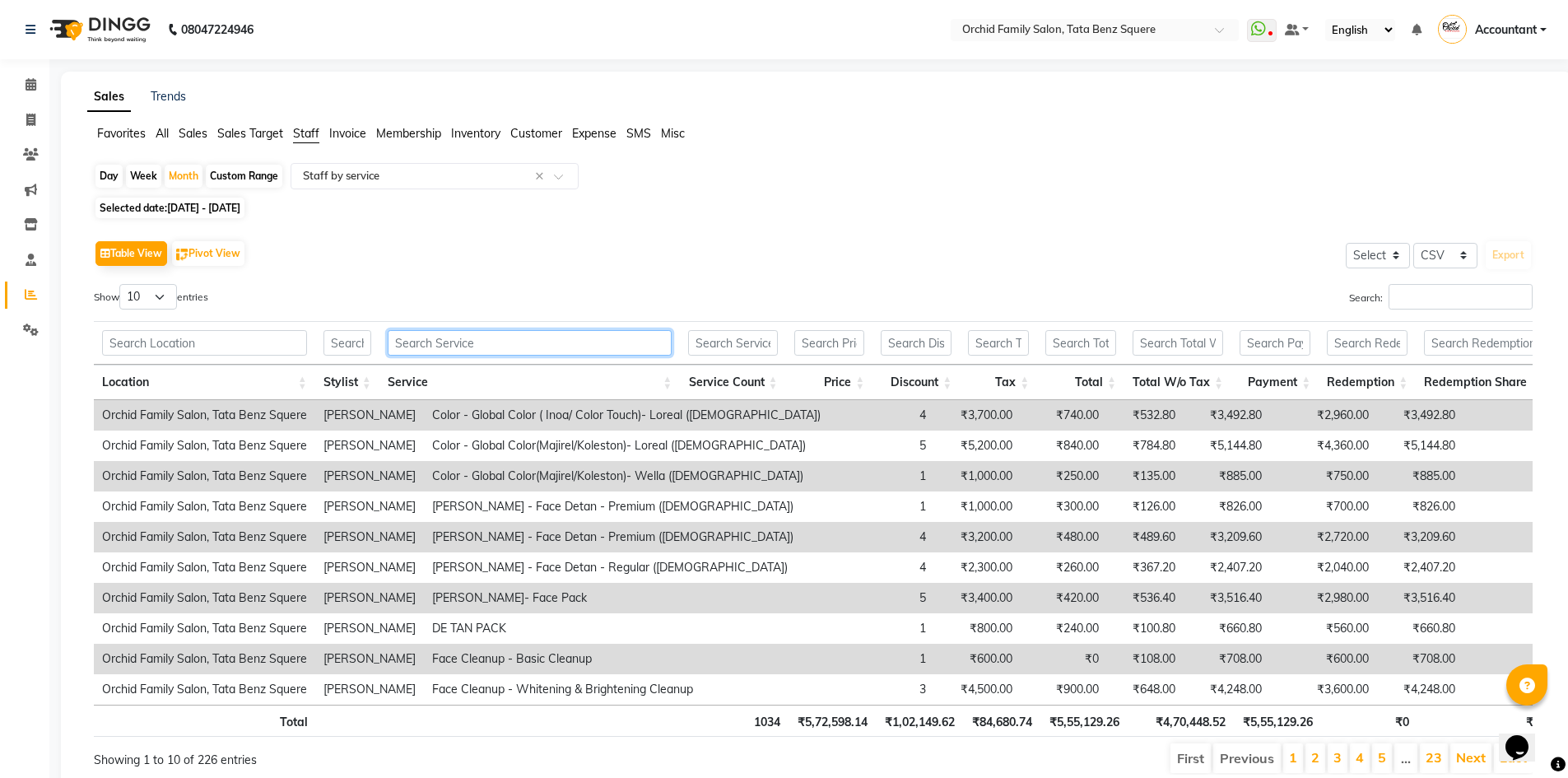
click at [460, 341] on input "text" at bounding box center [530, 343] width 284 height 25
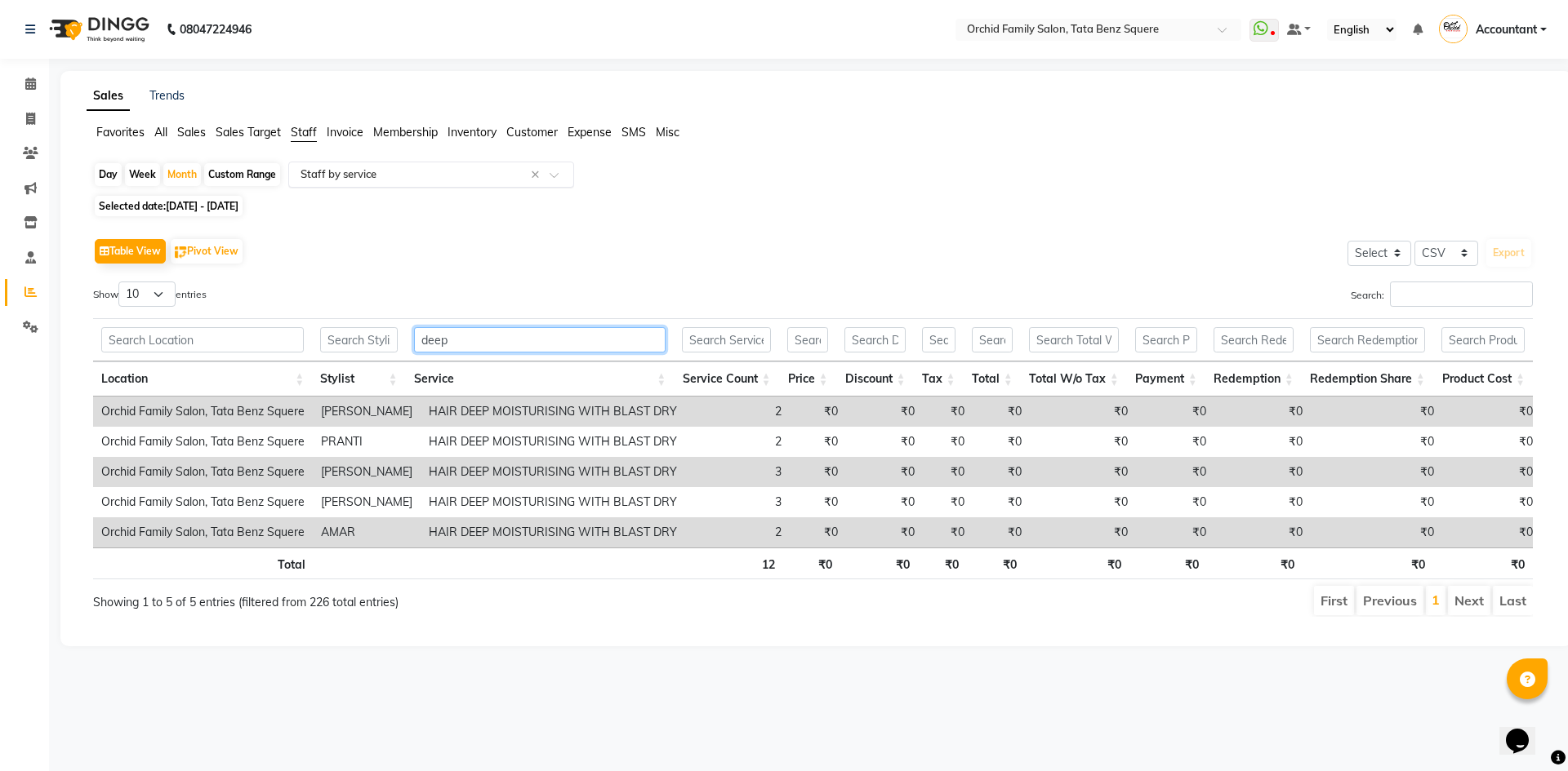
type input "deep"
click at [456, 173] on input "text" at bounding box center [414, 174] width 235 height 16
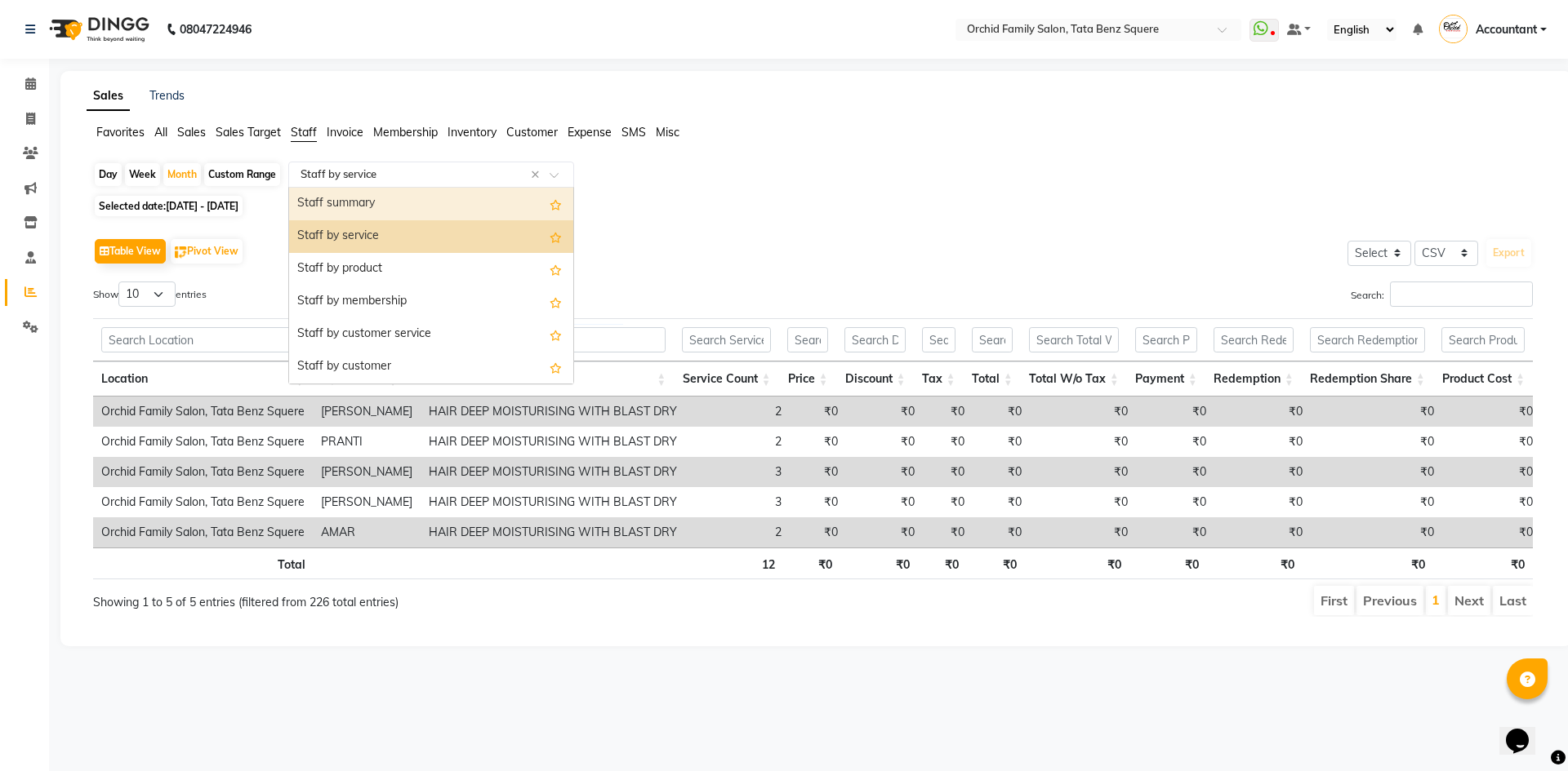
click at [400, 204] on div "Staff summary" at bounding box center [430, 204] width 284 height 33
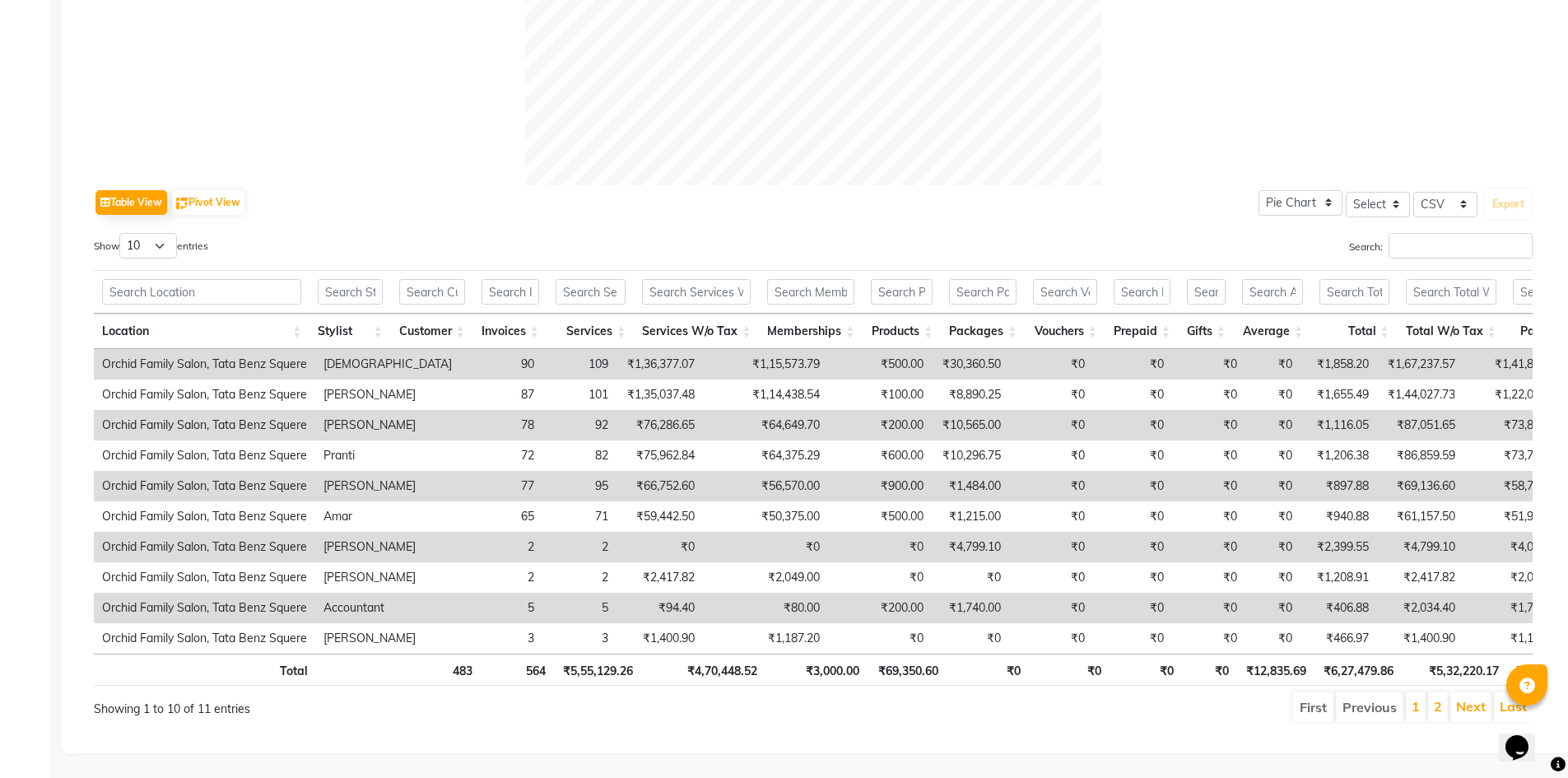
scroll to position [672, 0]
